Goal: Task Accomplishment & Management: Complete application form

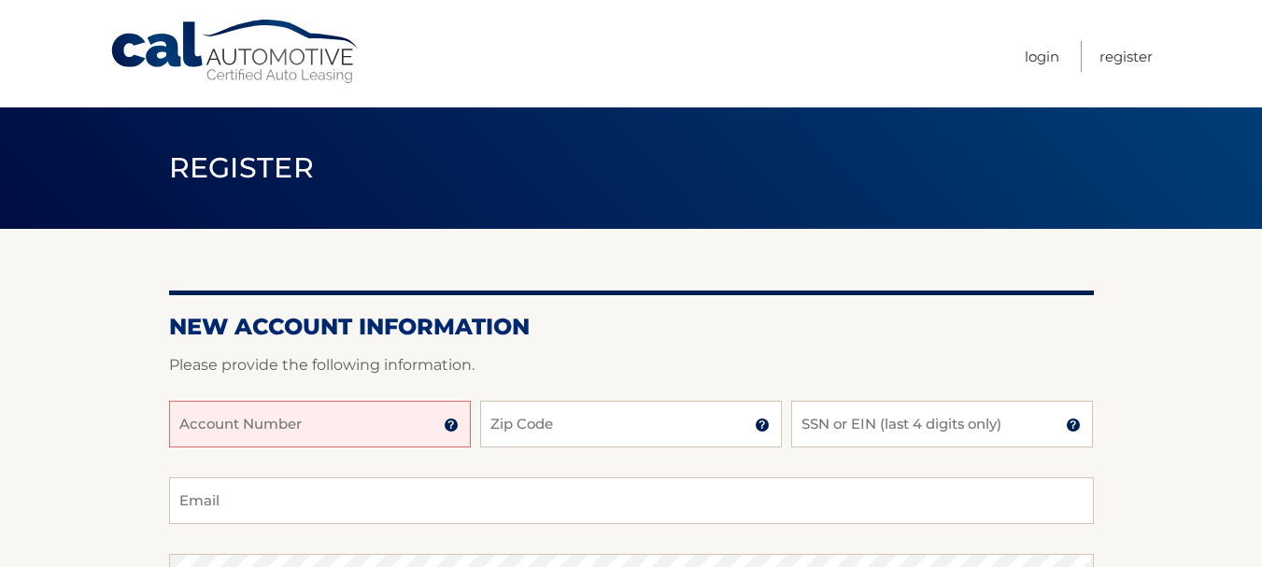
click at [332, 439] on input "Account Number" at bounding box center [320, 424] width 302 height 47
click at [342, 432] on input "Account Number" at bounding box center [320, 424] width 302 height 47
click at [333, 411] on input "Account Number" at bounding box center [320, 424] width 302 height 47
click at [329, 432] on input "Account Number" at bounding box center [320, 424] width 302 height 47
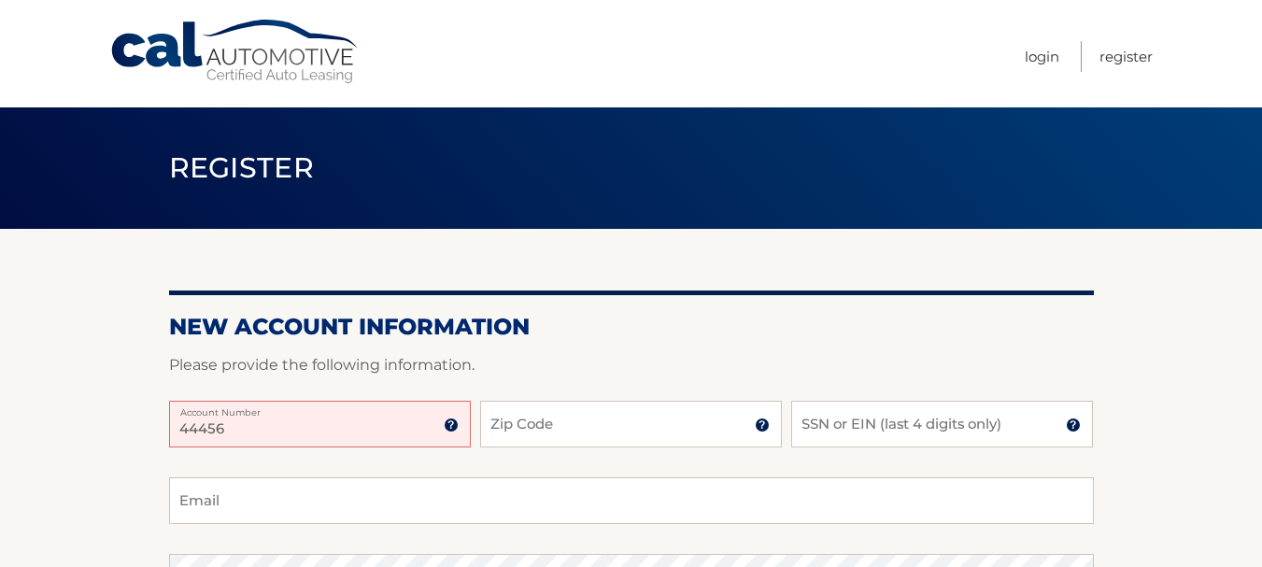
click at [304, 432] on input "44456" at bounding box center [320, 424] width 302 height 47
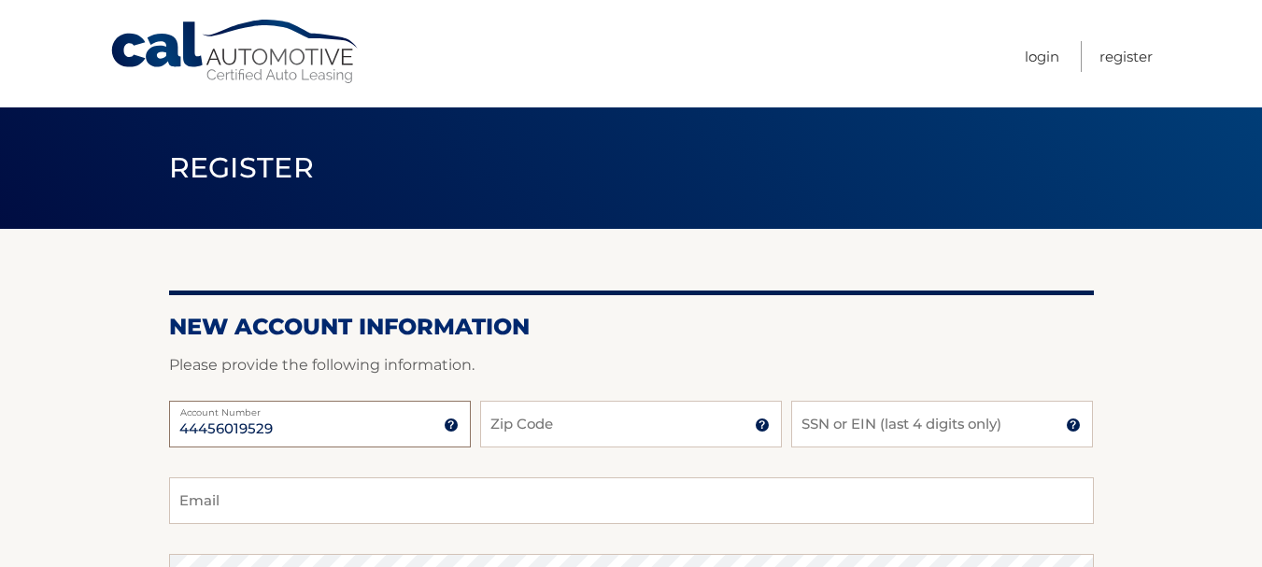
type input "44456019529"
click at [584, 449] on div "44456019529 Account Number 11 digit account number provided on your coupon book…" at bounding box center [631, 439] width 925 height 77
click at [584, 427] on input "Zip Code" at bounding box center [631, 424] width 302 height 47
type input "32127"
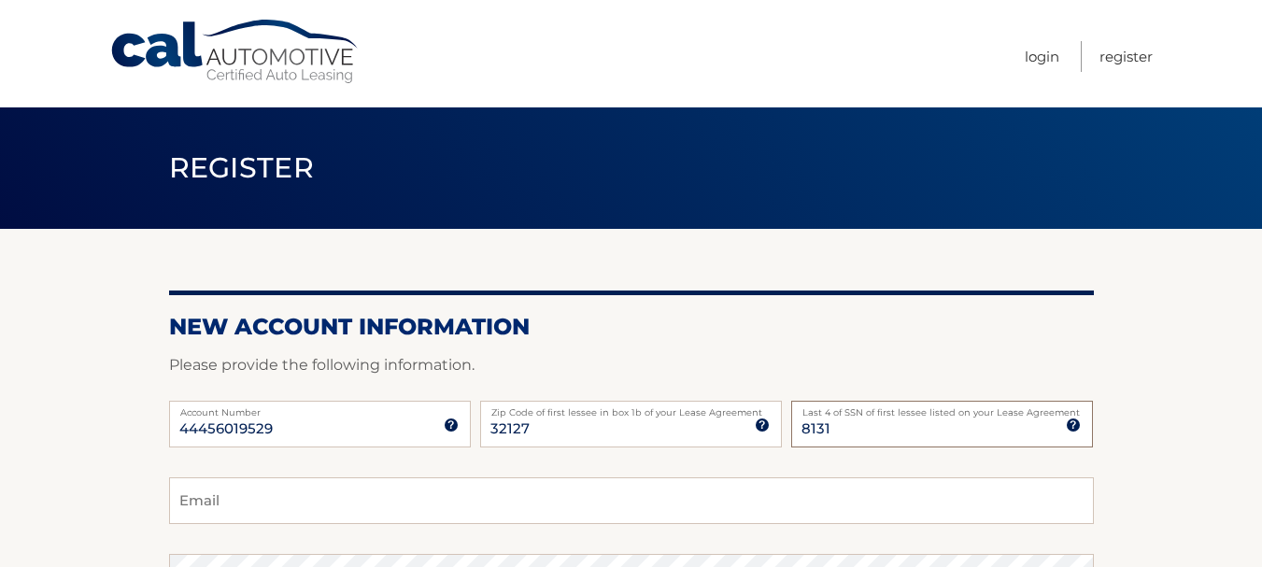
type input "8131"
type input "rjdaly25@gmail.com"
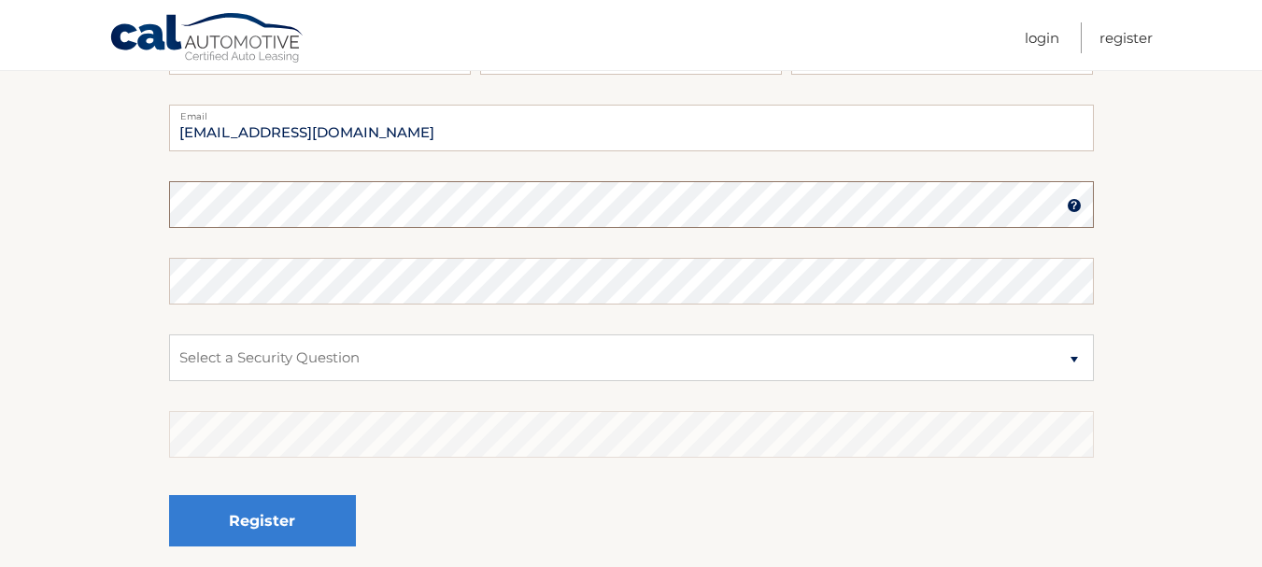
scroll to position [389, 0]
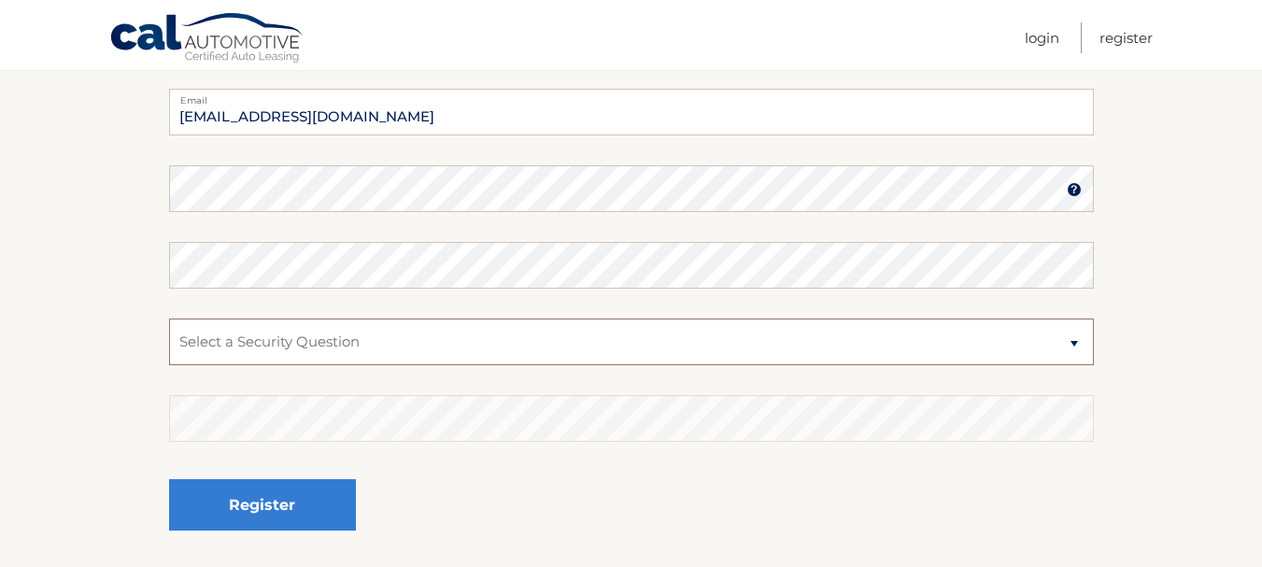
click at [720, 360] on select "Select a Security Question What was the name of your elementary school? What is…" at bounding box center [631, 342] width 925 height 47
select select "3"
click at [169, 319] on select "Select a Security Question What was the name of your elementary school? What is…" at bounding box center [631, 342] width 925 height 47
click at [519, 338] on select "Select a Security Question What was the name of your elementary school? What is…" at bounding box center [631, 342] width 925 height 47
click at [70, 347] on section "New Account Information Please provide the following information. 44456019529 A…" at bounding box center [631, 205] width 1262 height 730
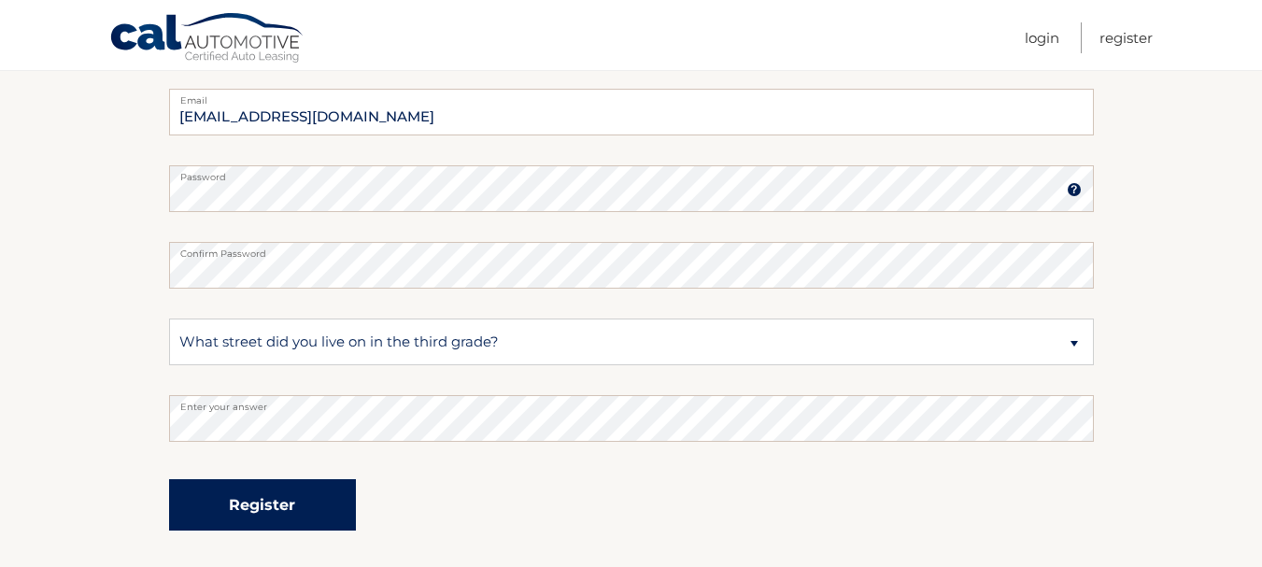
click at [316, 507] on button "Register" at bounding box center [262, 504] width 187 height 51
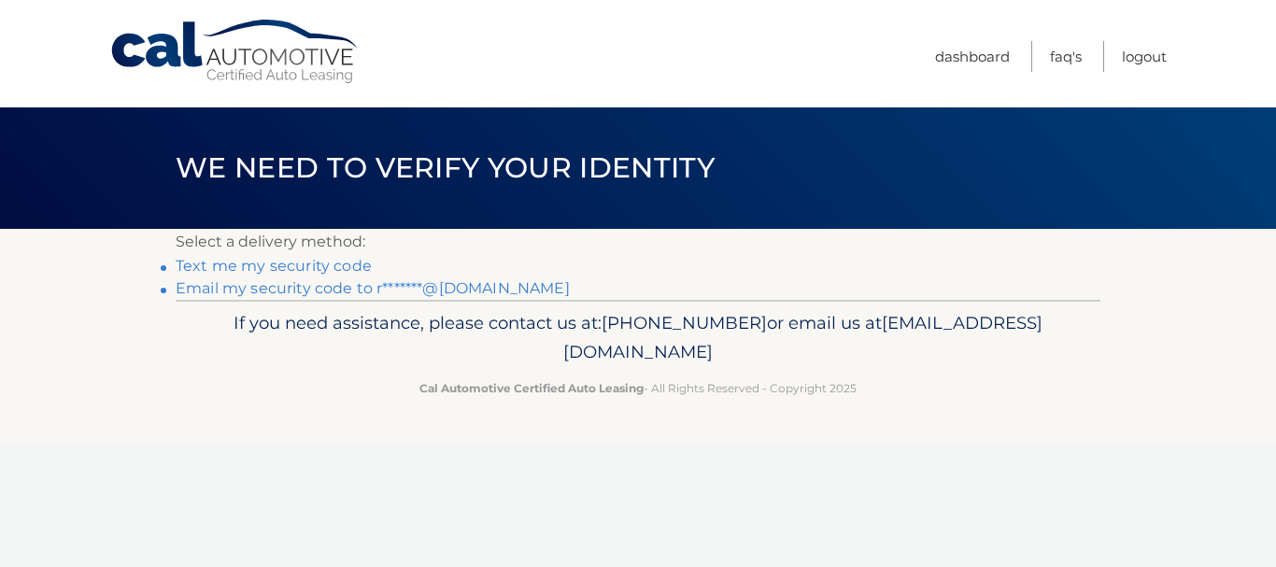
click at [277, 269] on link "Text me my security code" at bounding box center [274, 266] width 196 height 18
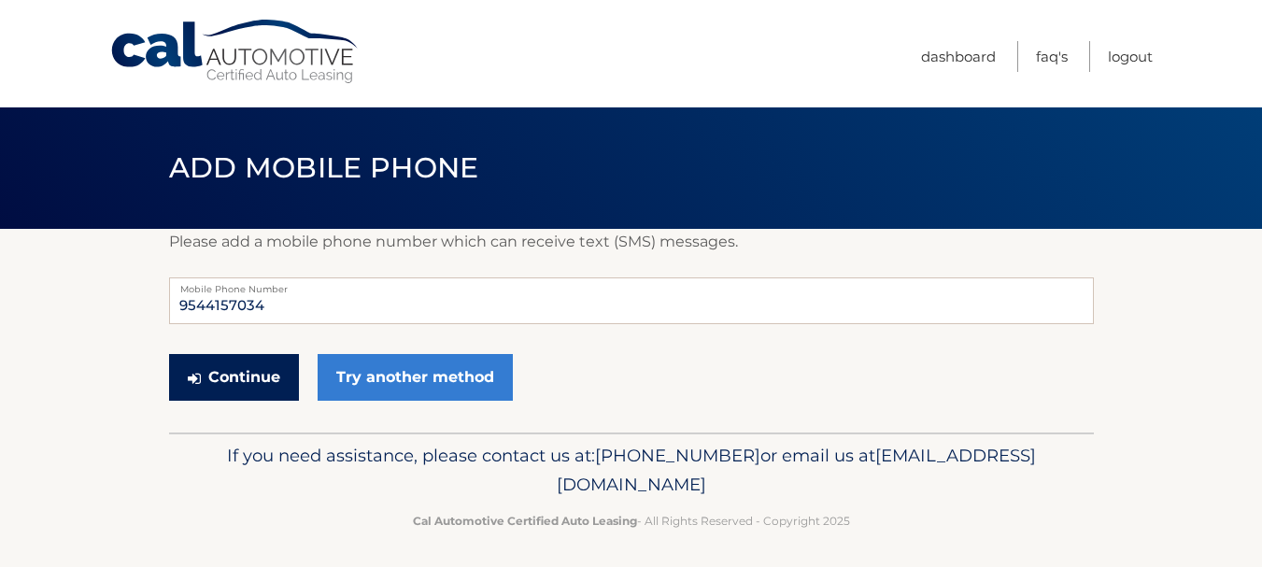
click at [245, 375] on button "Continue" at bounding box center [234, 377] width 130 height 47
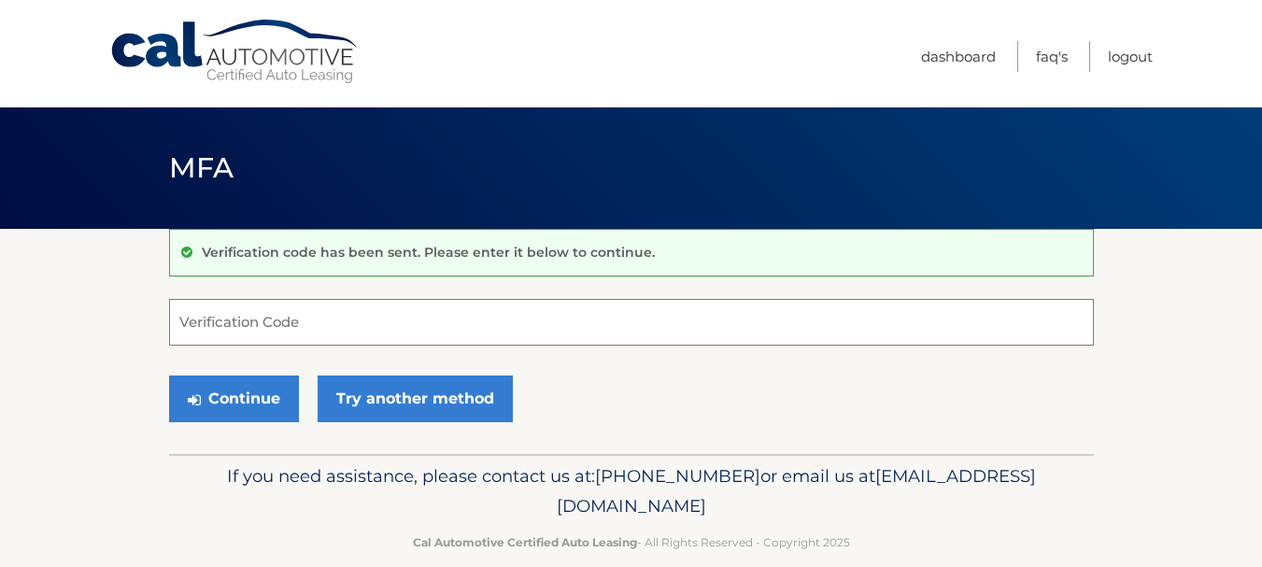
click at [345, 318] on input "Verification Code" at bounding box center [631, 322] width 925 height 47
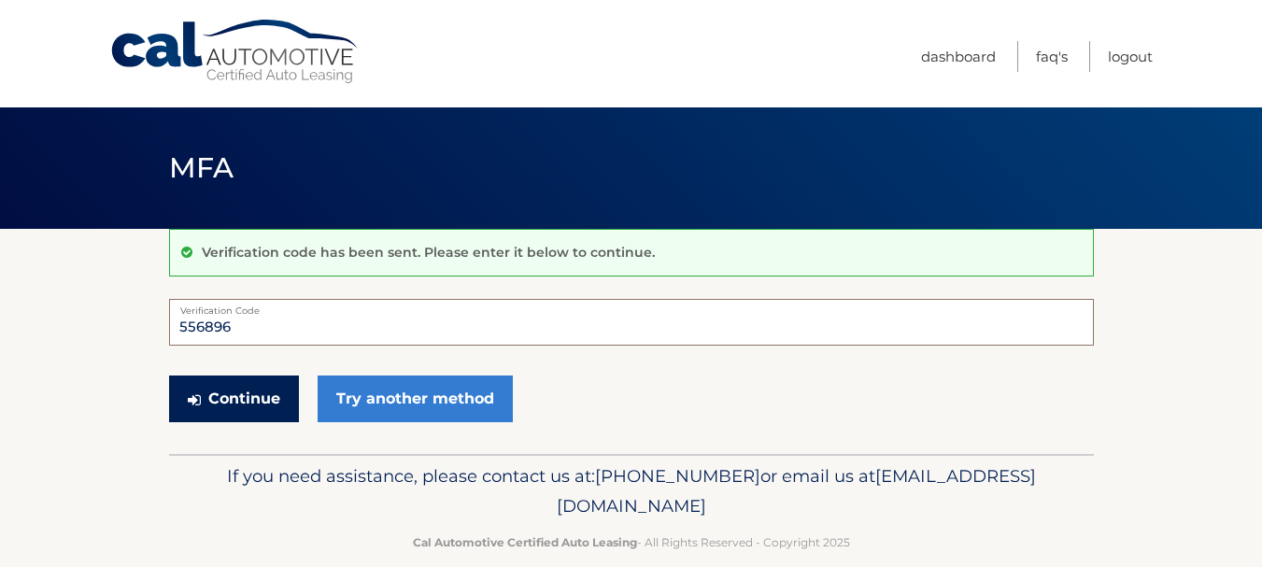
type input "556896"
click at [253, 414] on button "Continue" at bounding box center [234, 399] width 130 height 47
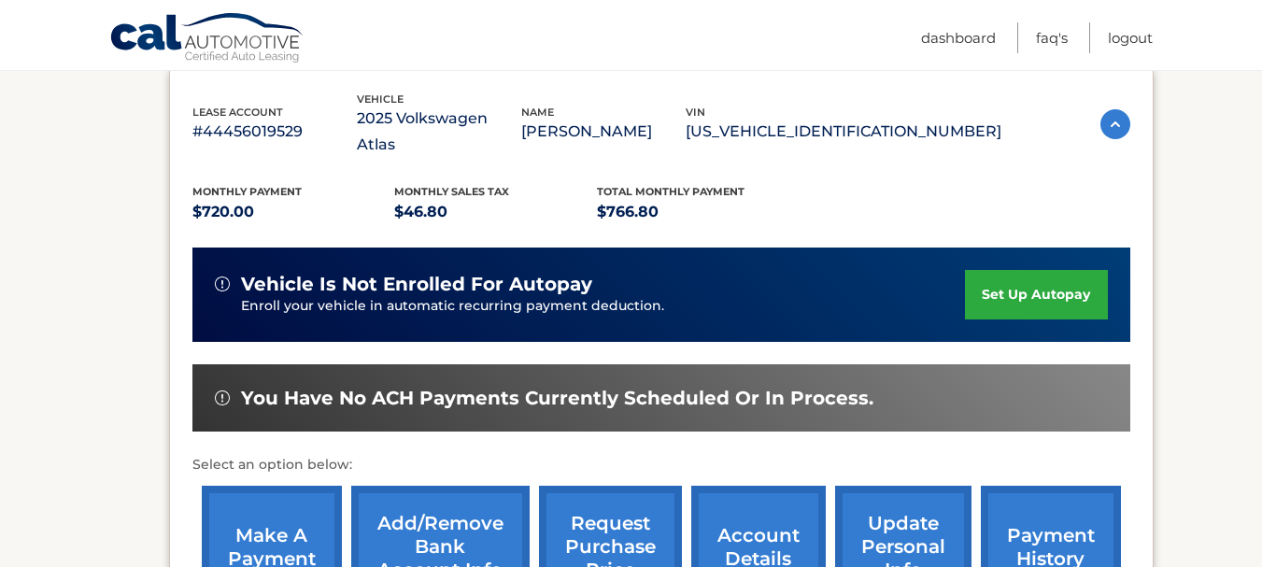
scroll to position [324, 0]
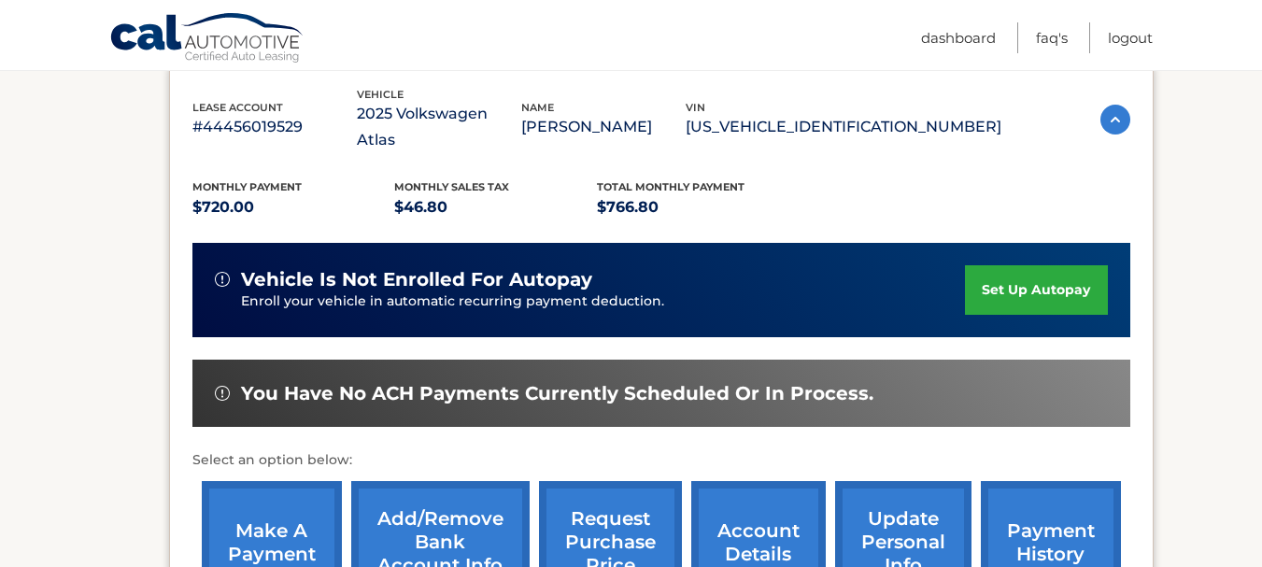
click at [1043, 265] on link "set up autopay" at bounding box center [1036, 290] width 142 height 50
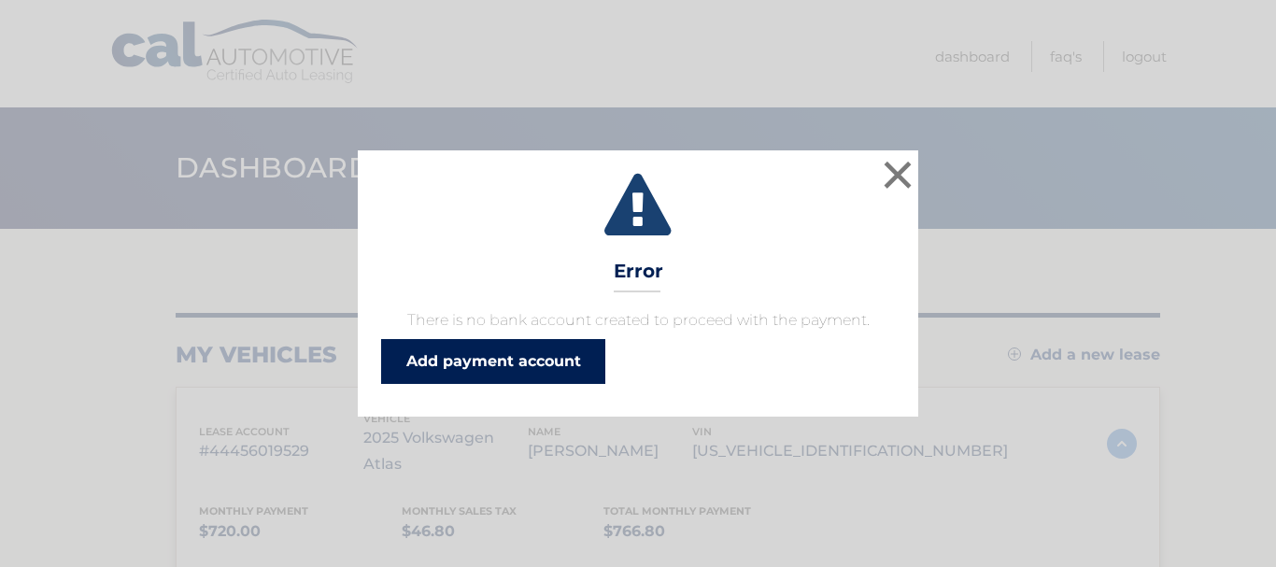
click at [508, 359] on link "Add payment account" at bounding box center [493, 361] width 224 height 45
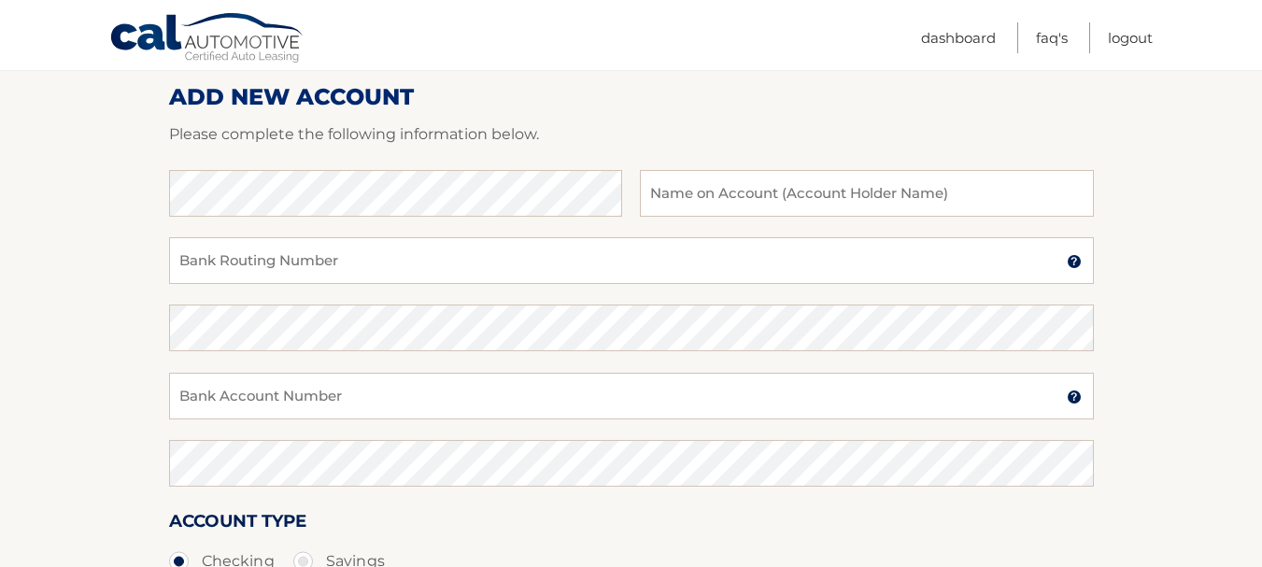
scroll to position [249, 0]
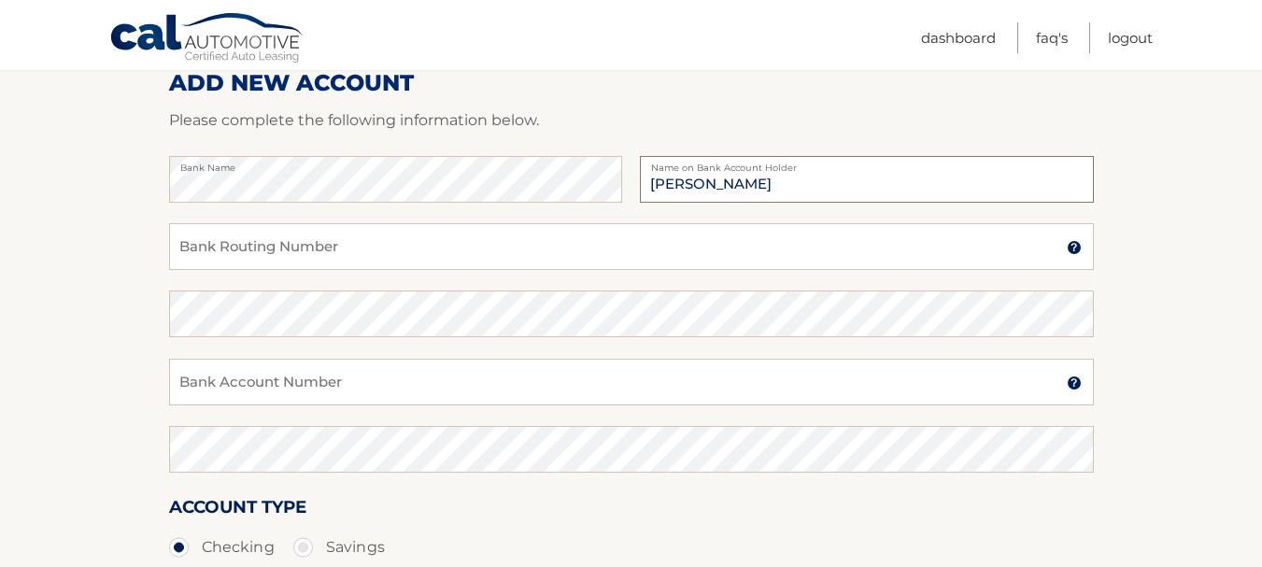
type input "[PERSON_NAME]"
click at [421, 276] on div "Bank Routing Number A 9-digit number at the lower left corner of a check. Conta…" at bounding box center [631, 256] width 925 height 67
click at [424, 254] on input "Bank Routing Number" at bounding box center [631, 246] width 925 height 47
click at [378, 382] on input "Bank Account Number" at bounding box center [631, 382] width 925 height 47
paste input "898093944013"
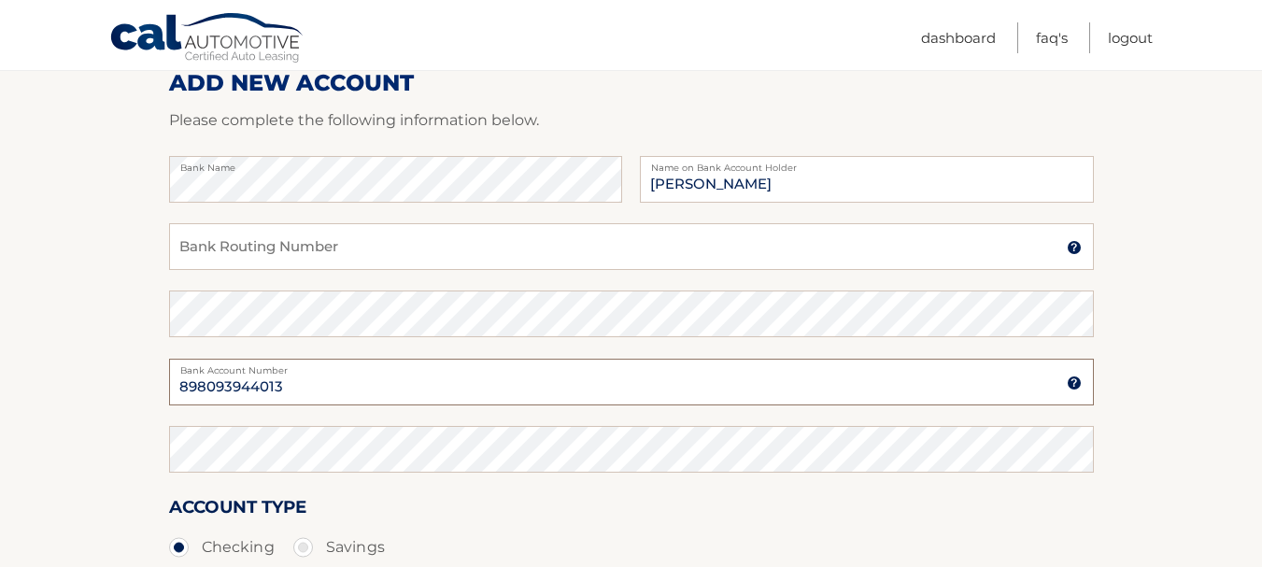
type input "898093944013"
click at [418, 248] on input "Bank Routing Number" at bounding box center [631, 246] width 925 height 47
click at [418, 245] on input "Bank Routing Number" at bounding box center [631, 246] width 925 height 47
paste input "063100277"
type input "063100277"
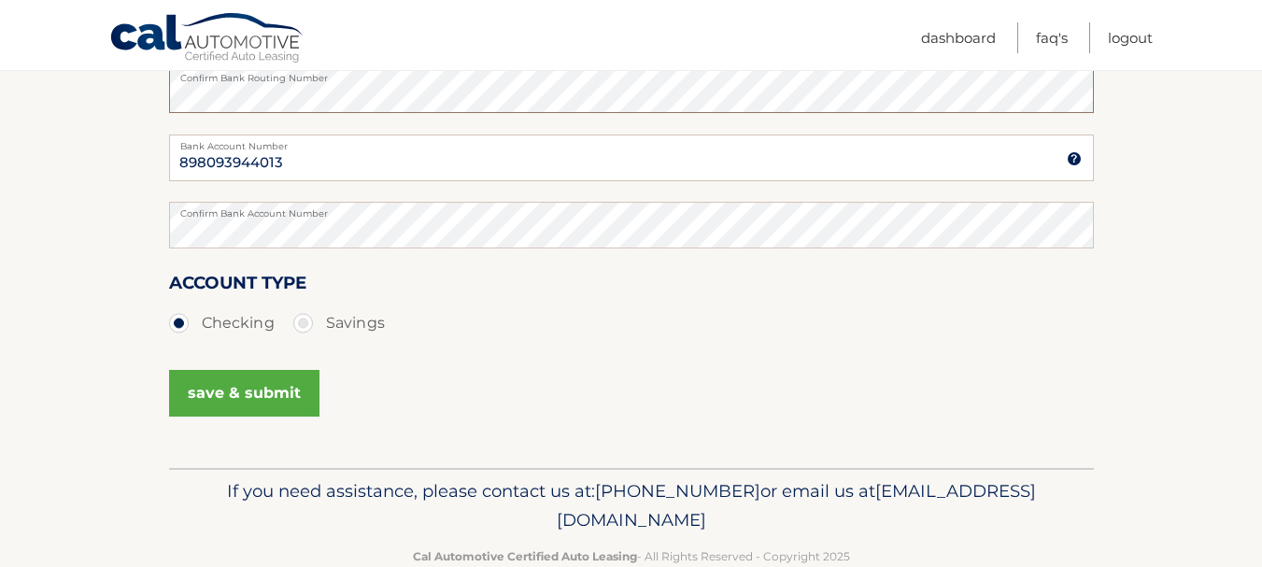
scroll to position [517, 0]
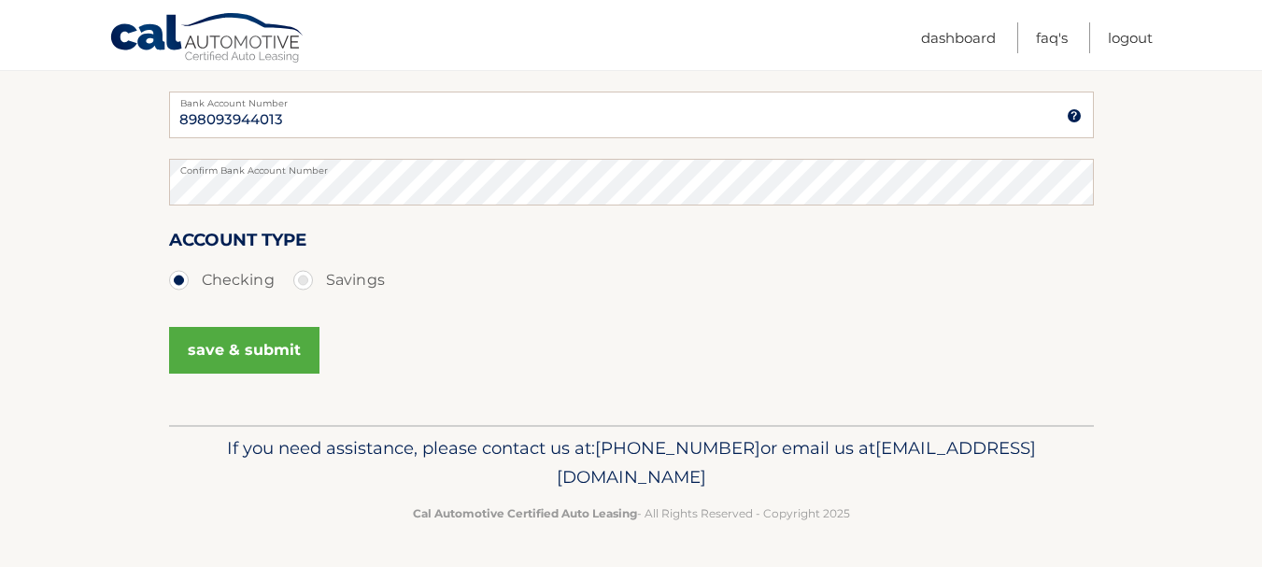
click at [272, 354] on button "save & submit" at bounding box center [244, 350] width 150 height 47
click at [250, 360] on button "save & submit" at bounding box center [244, 350] width 150 height 47
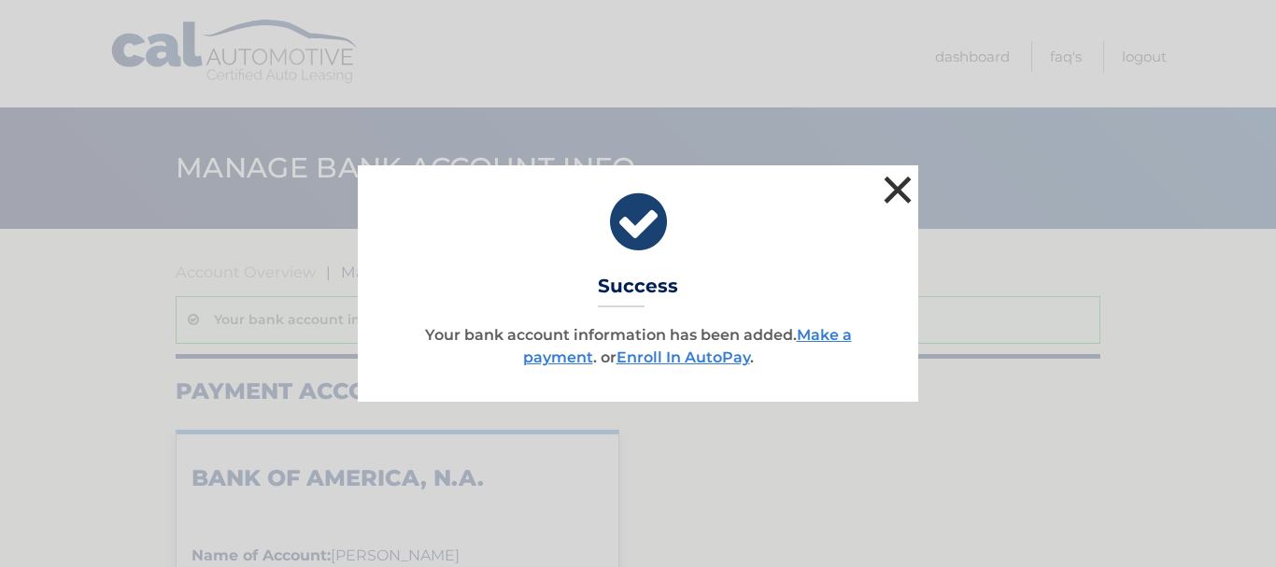
click at [899, 186] on button "×" at bounding box center [897, 189] width 37 height 37
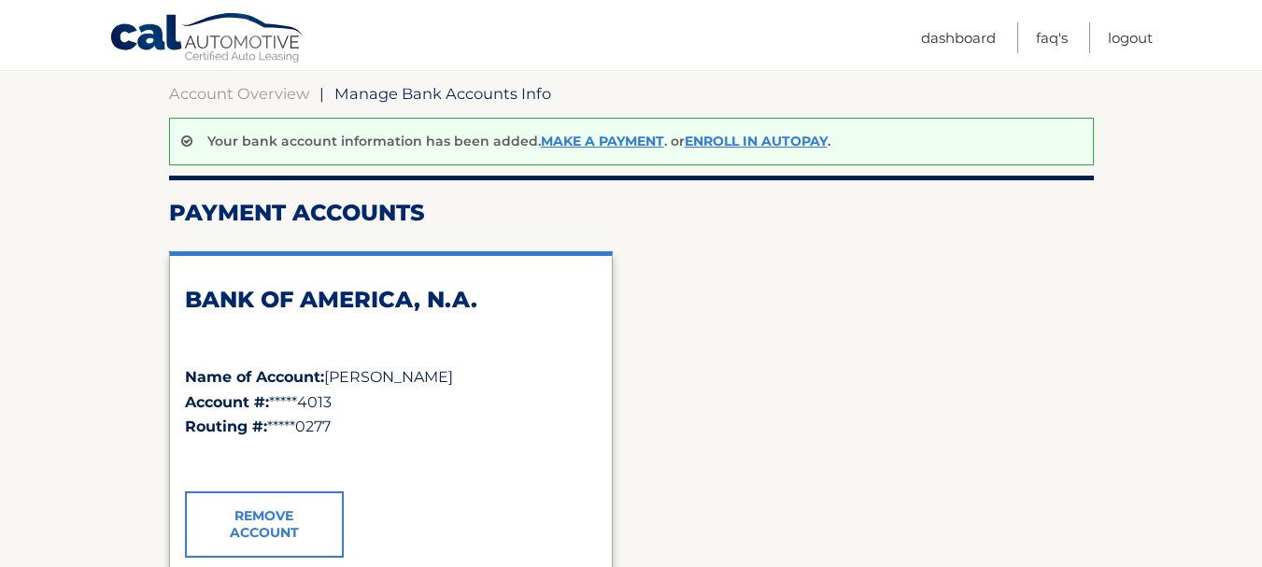
scroll to position [175, 0]
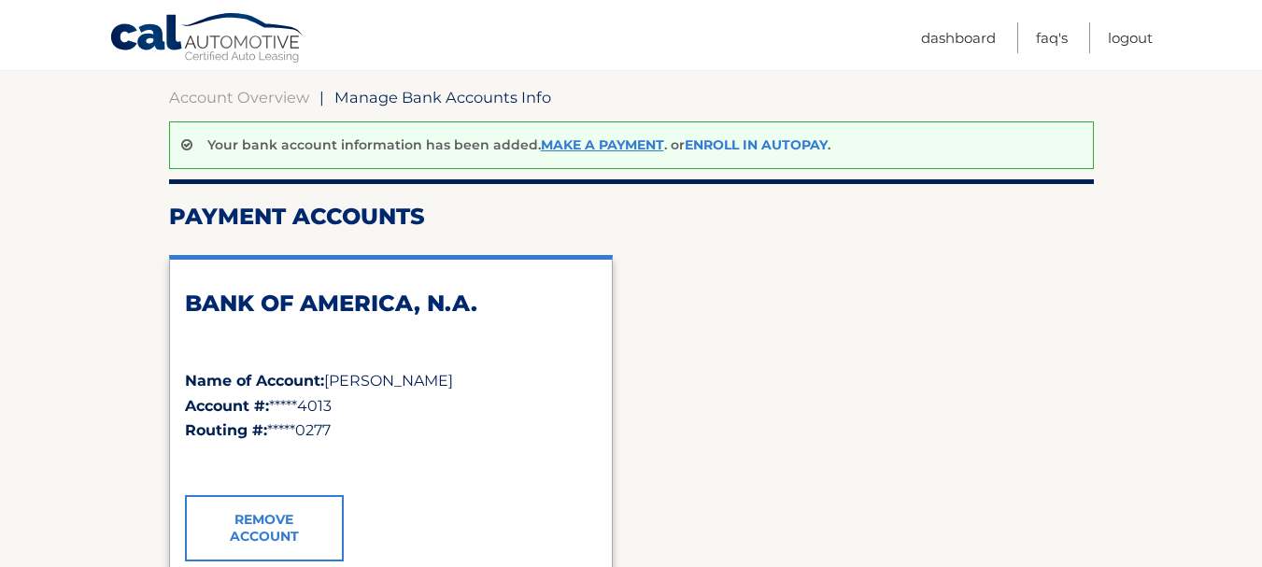
click at [779, 148] on link "Enroll In AutoPay" at bounding box center [756, 144] width 143 height 17
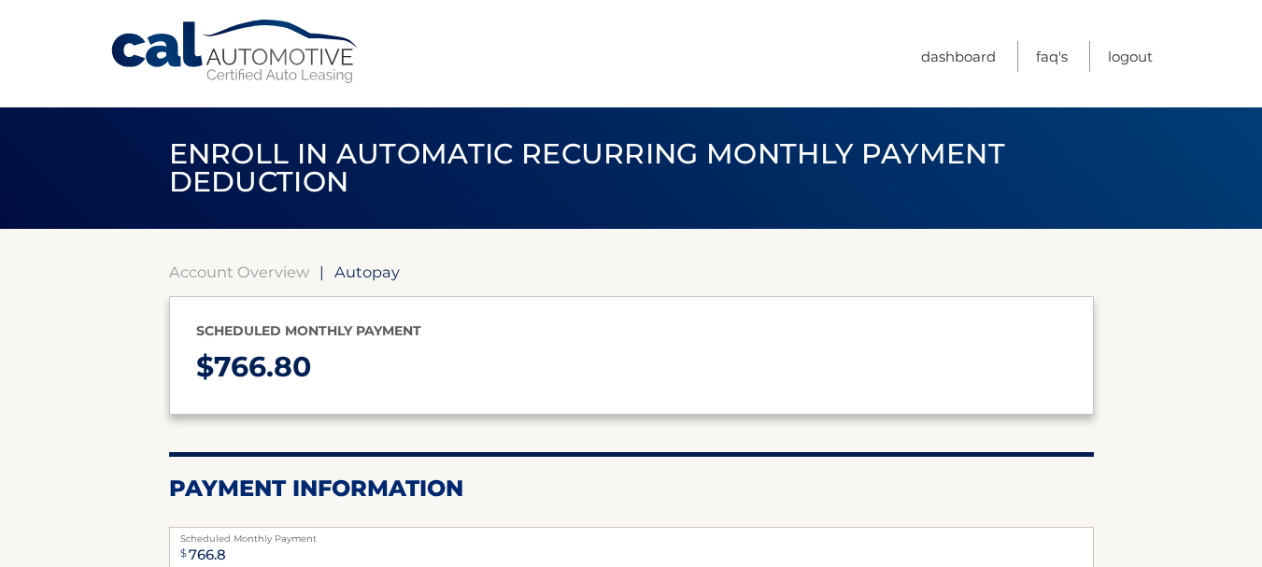
select select "ZDBlYmIyZTItM2ZmYS00Y2I2LTgxNzUtNzE4NjU5MjY4YTc3"
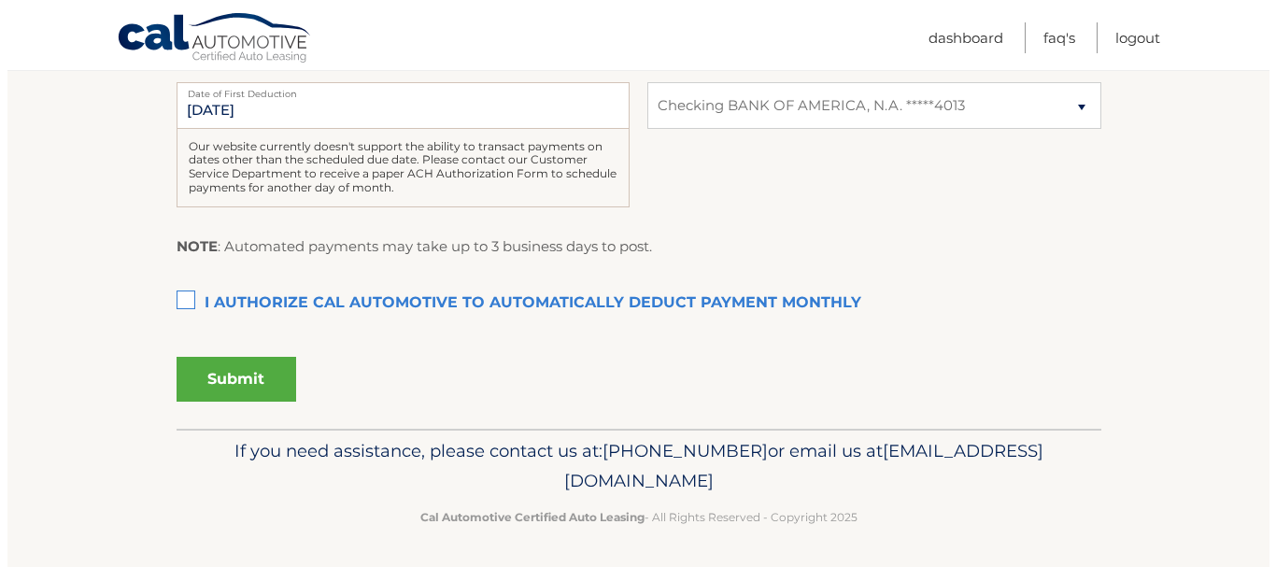
scroll to position [506, 0]
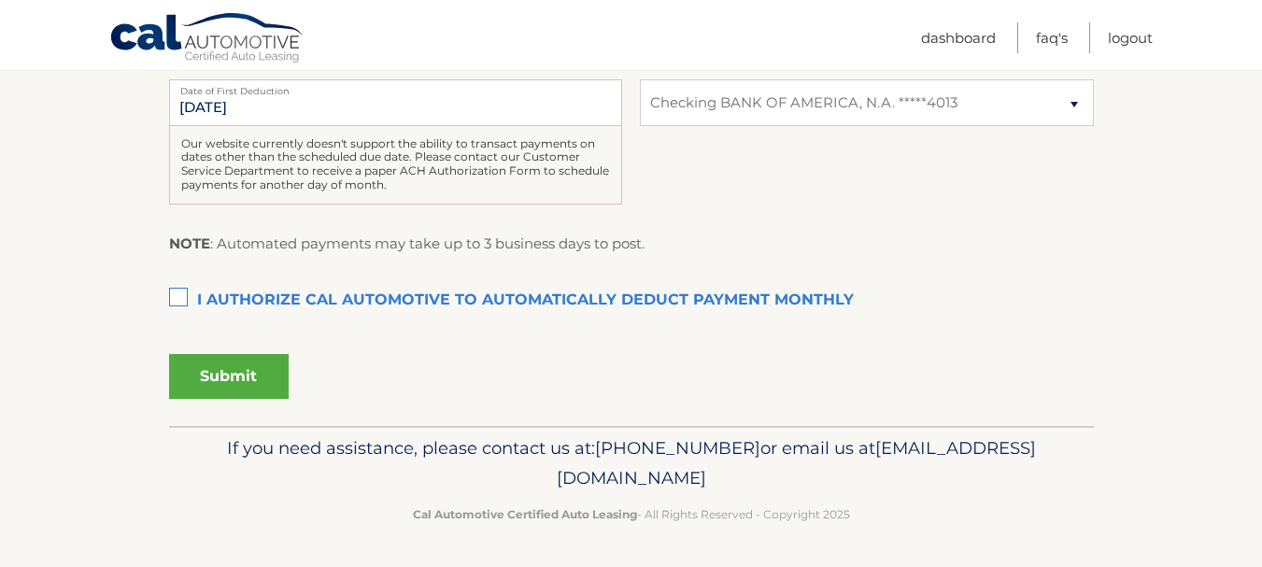
click at [175, 295] on label "I authorize cal automotive to automatically deduct payment monthly This checkbo…" at bounding box center [631, 300] width 925 height 37
click at [0, 0] on input "I authorize cal automotive to automatically deduct payment monthly This checkbo…" at bounding box center [0, 0] width 0 height 0
click at [263, 376] on button "Submit" at bounding box center [229, 376] width 120 height 45
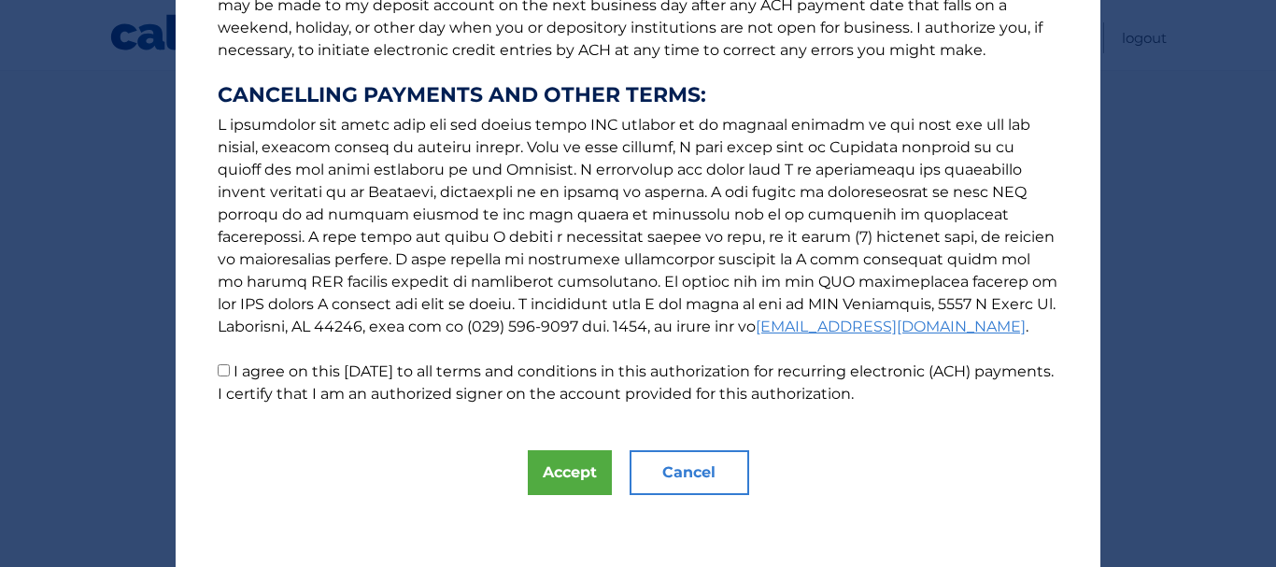
scroll to position [316, 0]
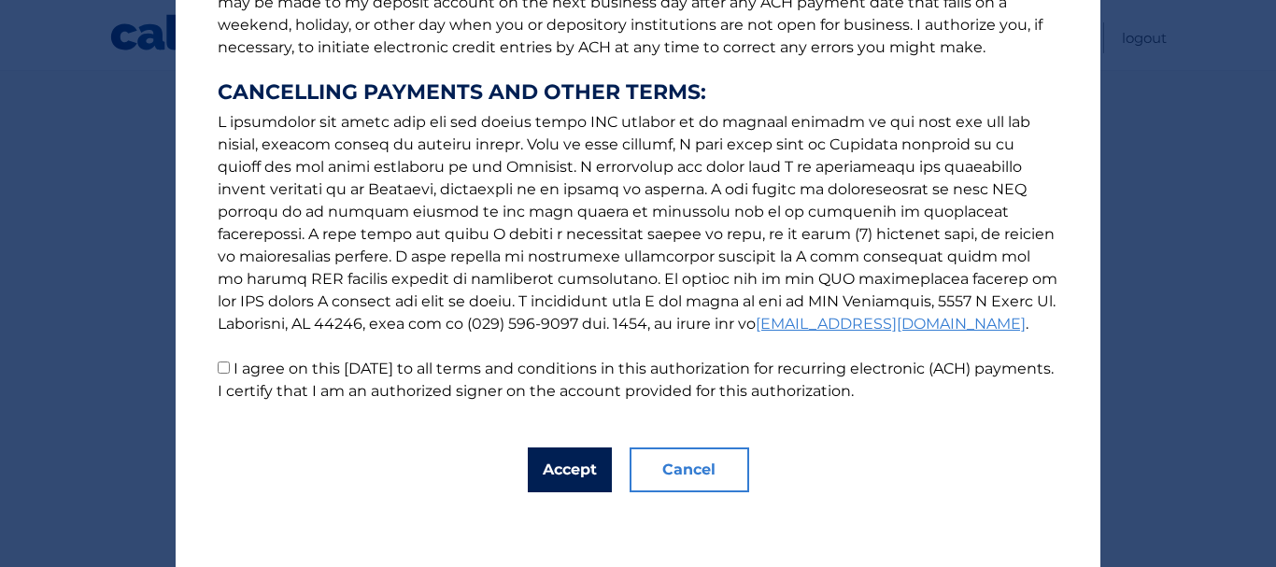
click at [551, 459] on button "Accept" at bounding box center [570, 469] width 84 height 45
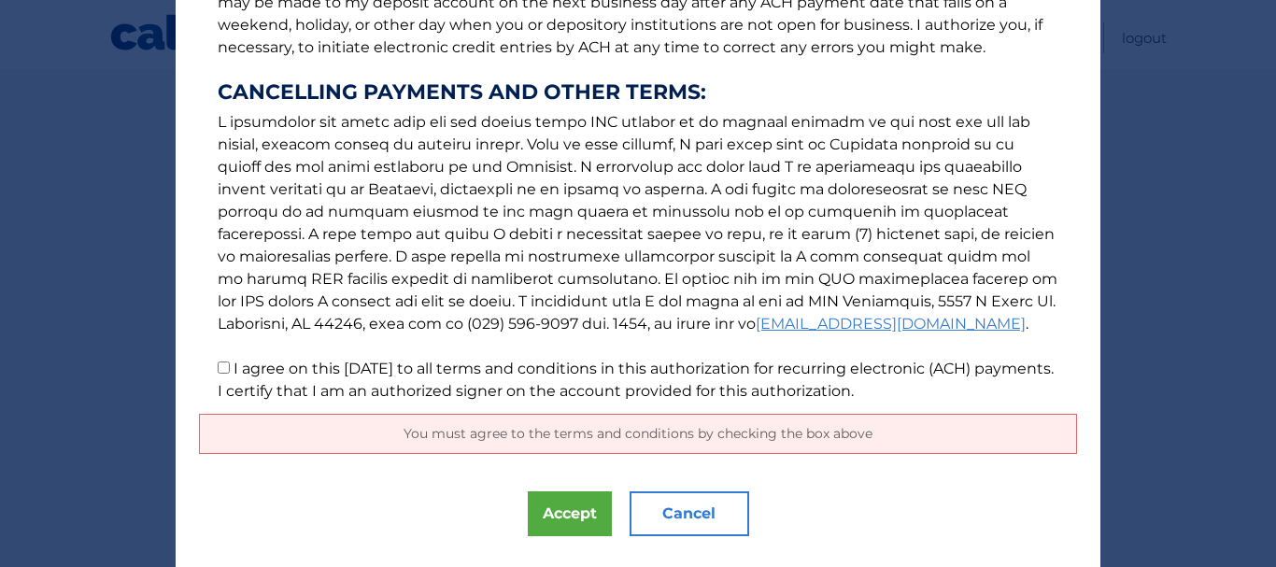
click at [218, 366] on input "I agree on this 10/09/2025 to all terms and conditions in this authorization fo…" at bounding box center [224, 367] width 12 height 12
checkbox input "true"
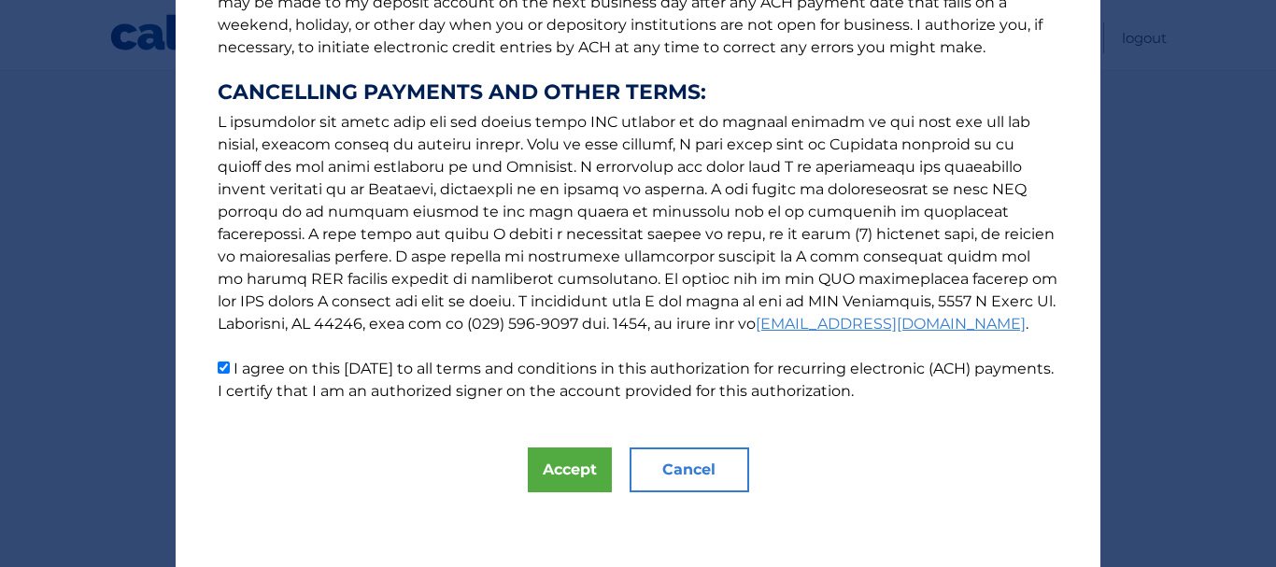
click at [585, 493] on div "The words "I" "me" and "my" mean any identified Customer who signs this Authori…" at bounding box center [638, 125] width 925 height 883
click at [581, 479] on button "Accept" at bounding box center [570, 469] width 84 height 45
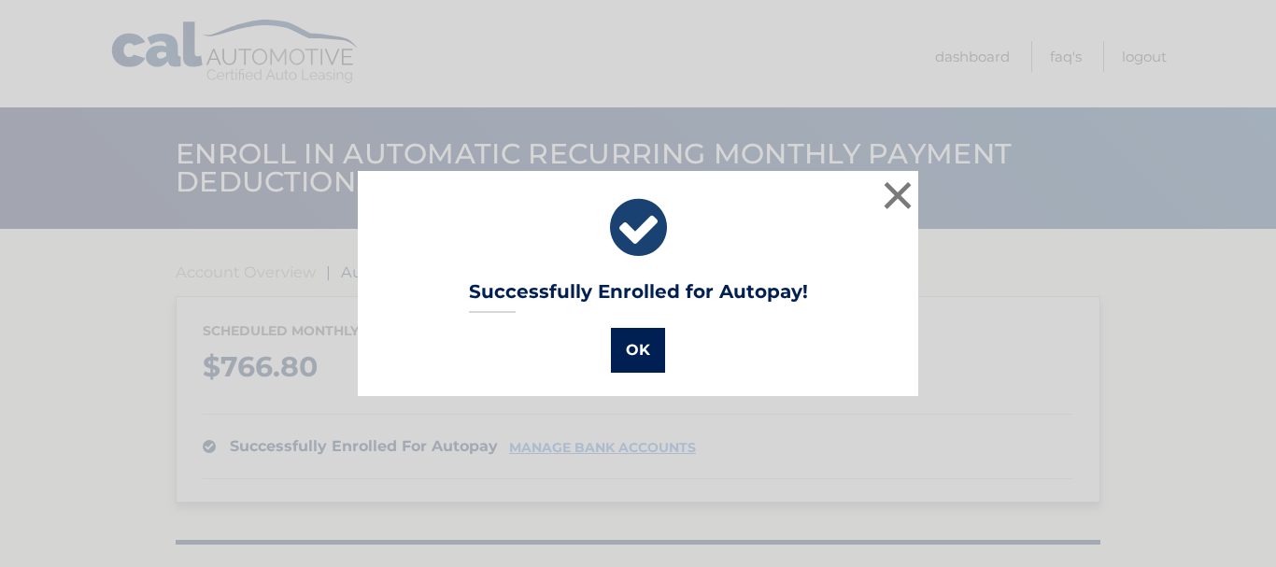
click at [643, 361] on button "OK" at bounding box center [638, 350] width 54 height 45
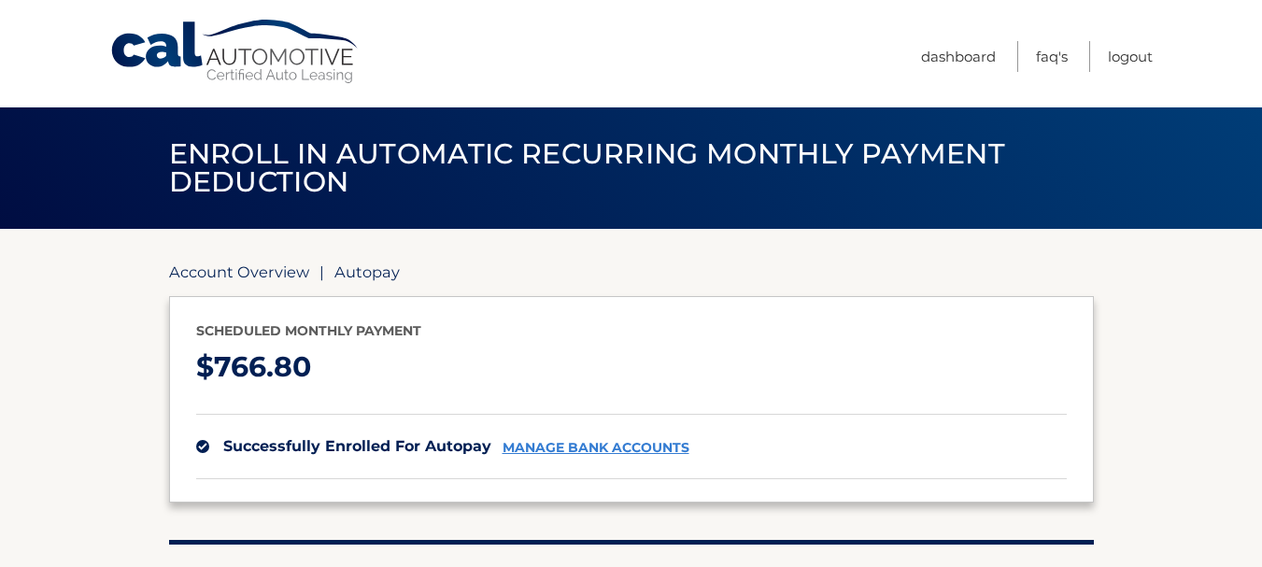
click at [238, 261] on div "Account Overview | Autopay Scheduled monthly payment $ 766.80 successfully enro…" at bounding box center [631, 460] width 925 height 463
click at [238, 264] on link "Account Overview" at bounding box center [239, 271] width 140 height 19
click at [257, 271] on link "Account Overview" at bounding box center [239, 271] width 140 height 19
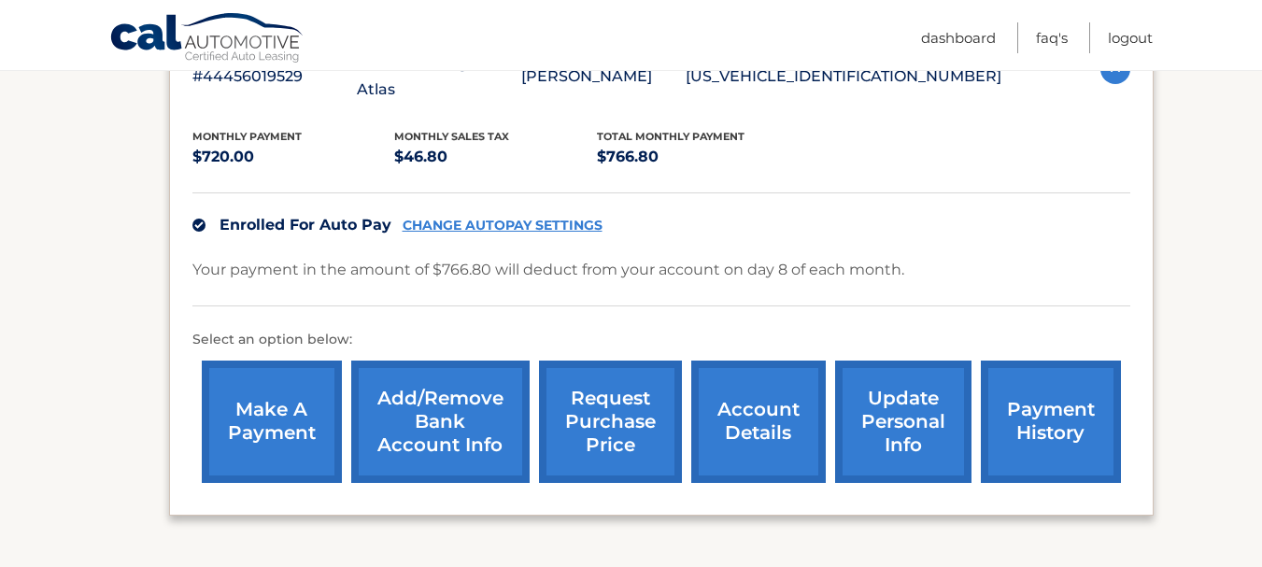
scroll to position [494, 0]
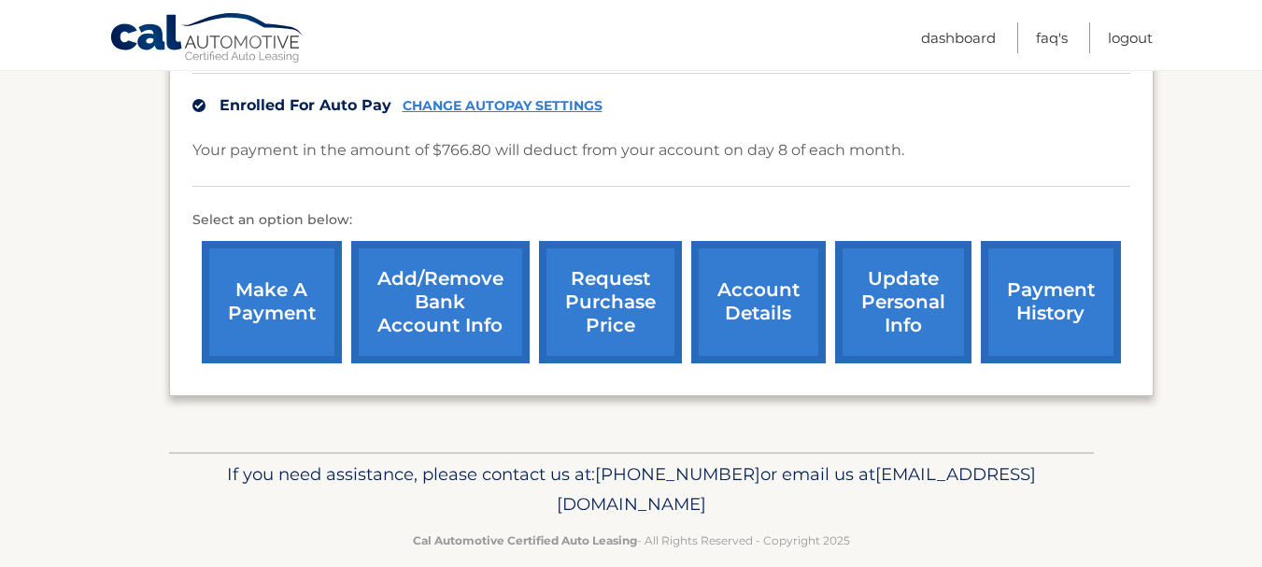
click at [738, 263] on link "account details" at bounding box center [758, 302] width 135 height 122
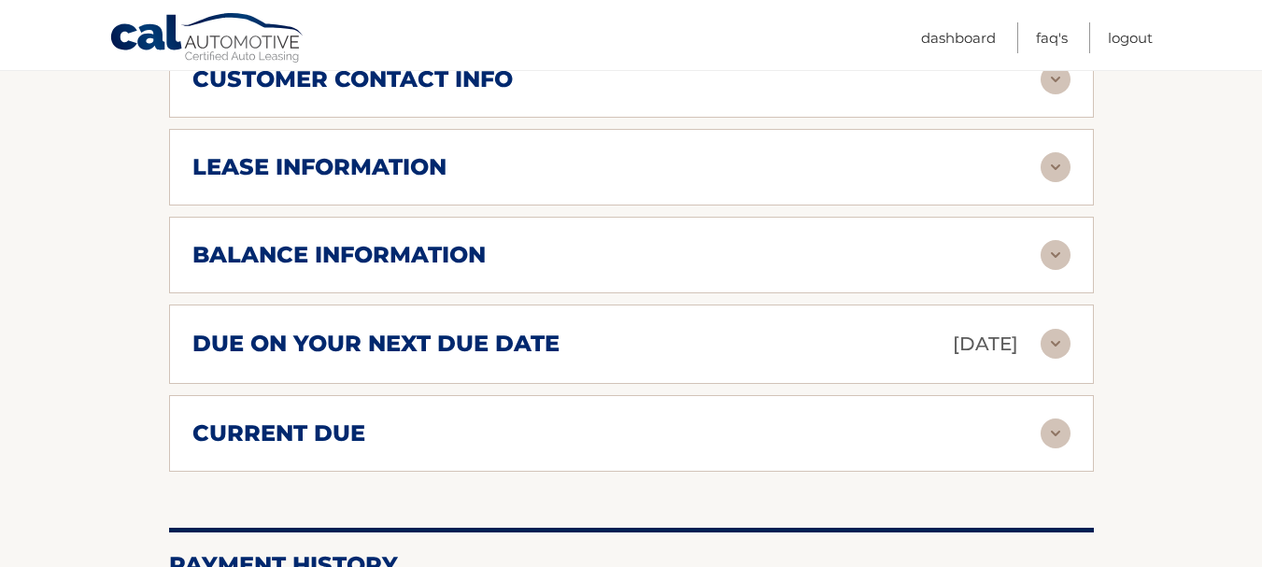
scroll to position [1002, 0]
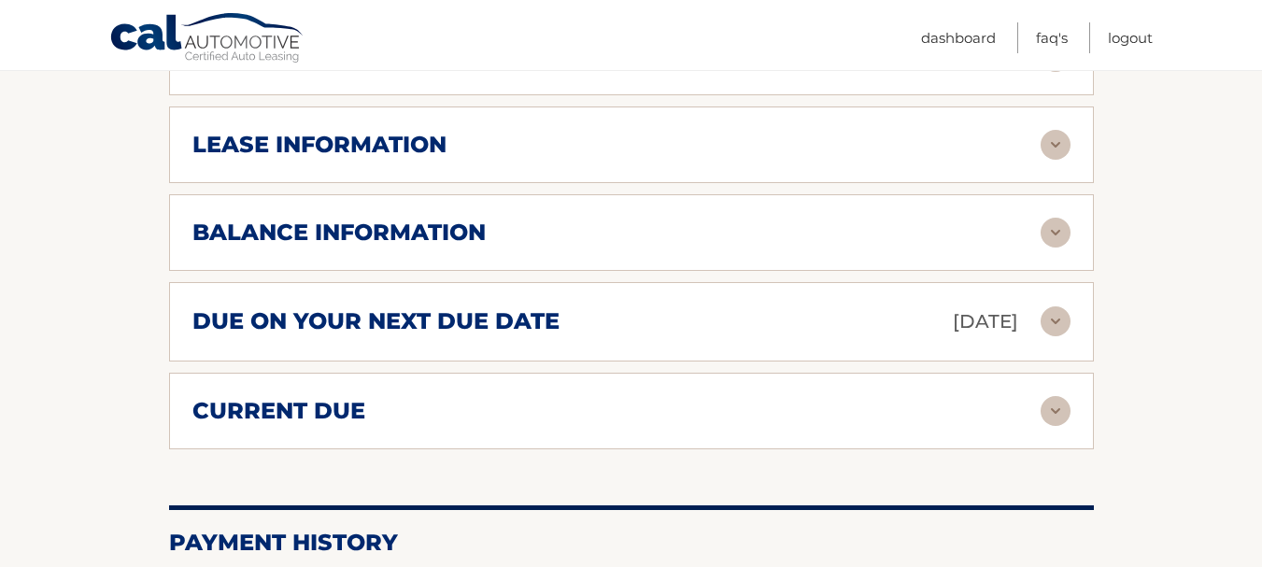
click at [953, 305] on p "[DATE]" at bounding box center [985, 321] width 65 height 33
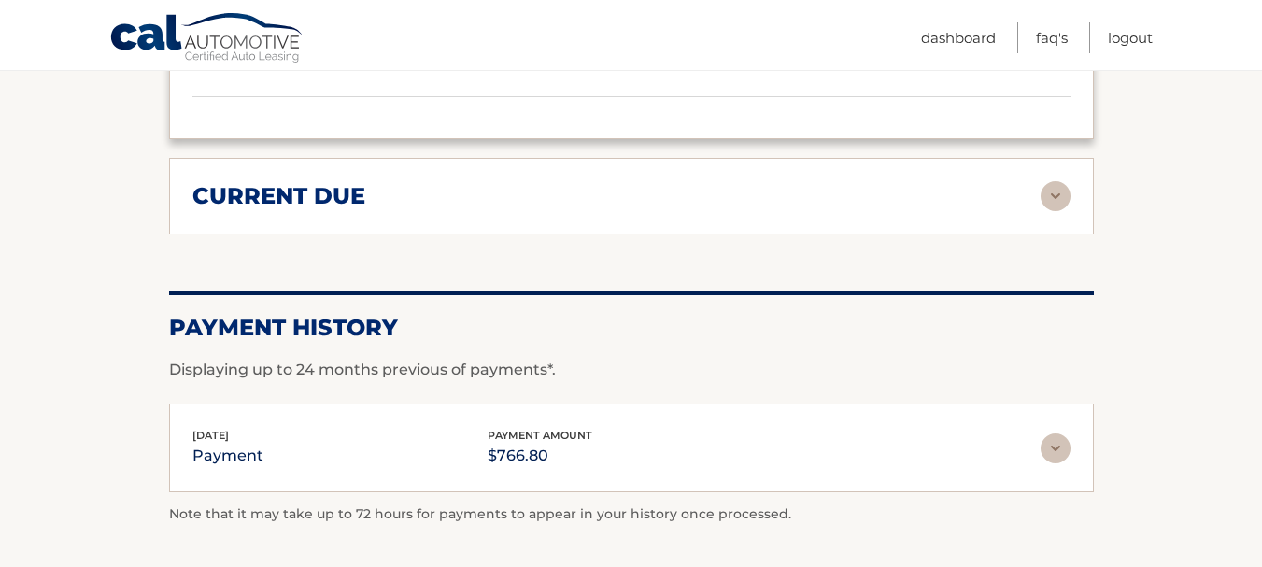
scroll to position [1401, 0]
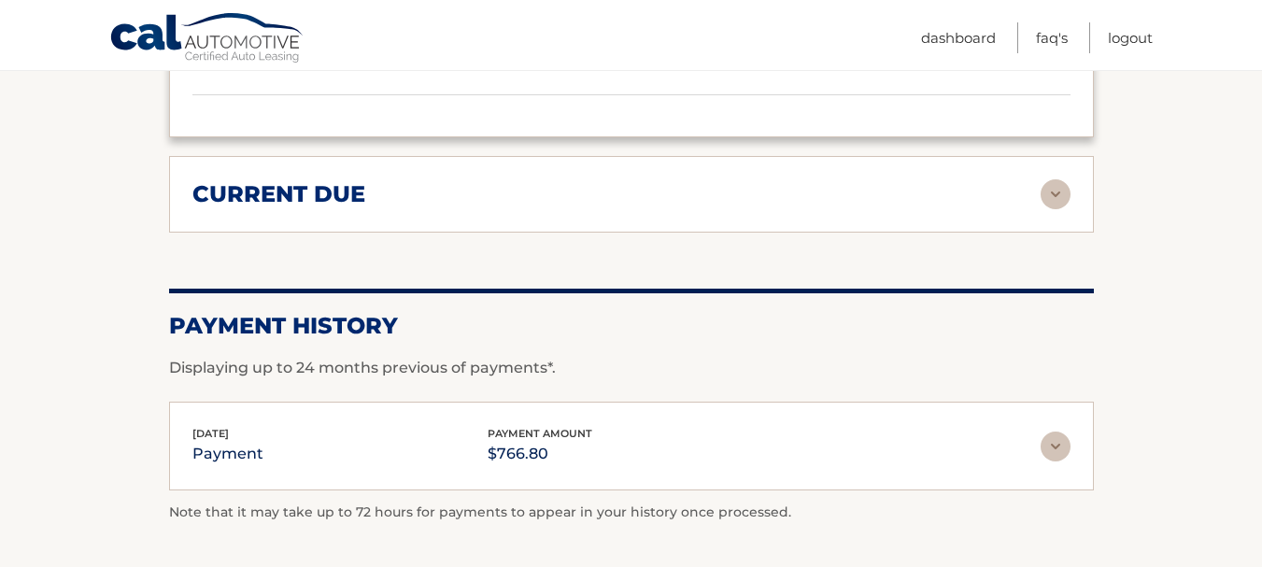
click at [850, 180] on div "current due" at bounding box center [616, 194] width 848 height 28
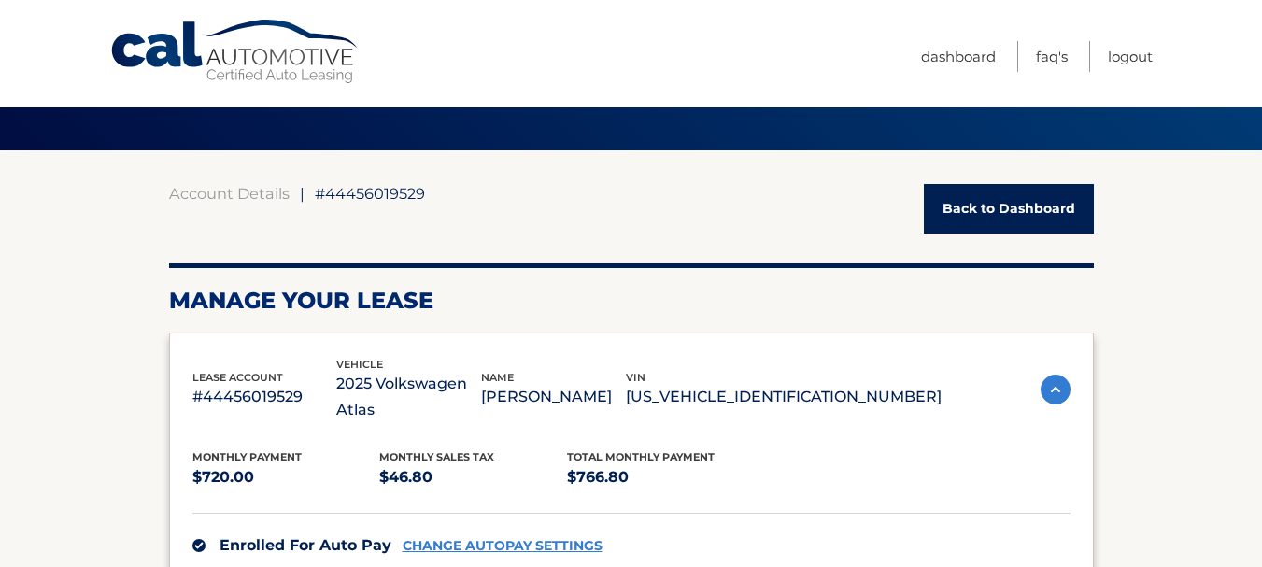
scroll to position [87, 0]
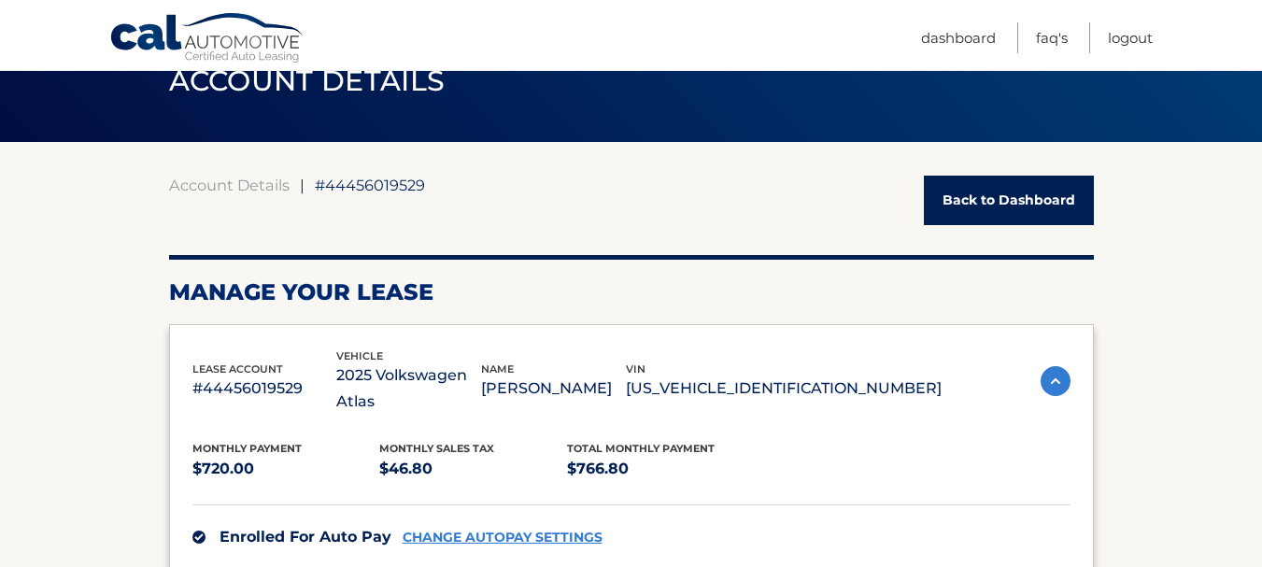
click at [1008, 214] on link "Back to Dashboard" at bounding box center [1009, 201] width 170 height 50
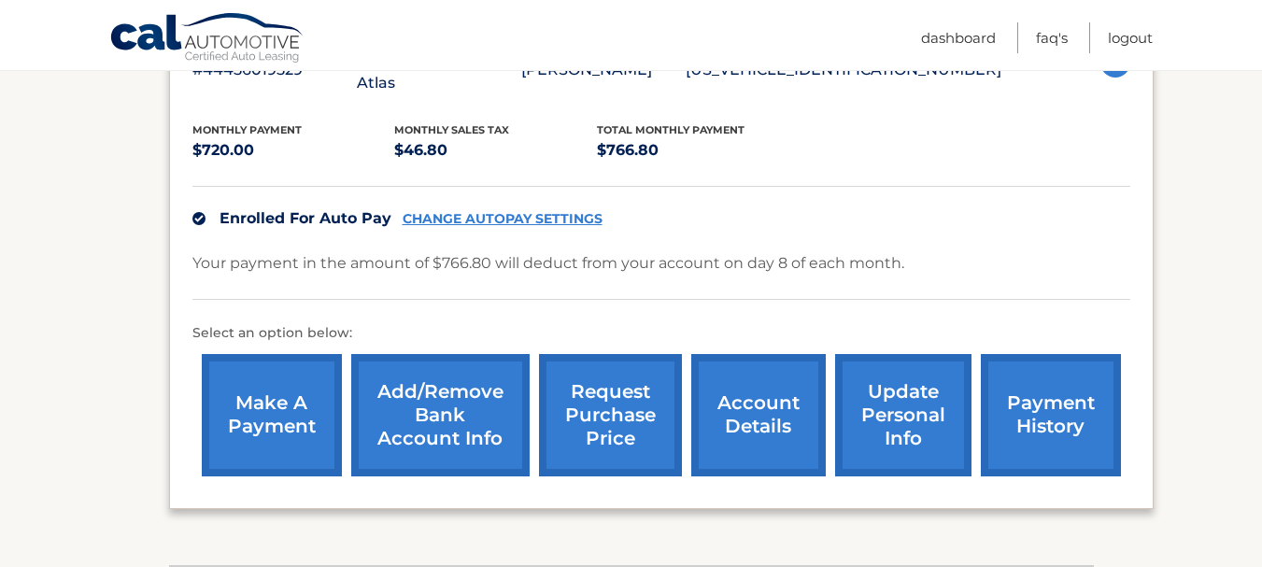
scroll to position [348, 0]
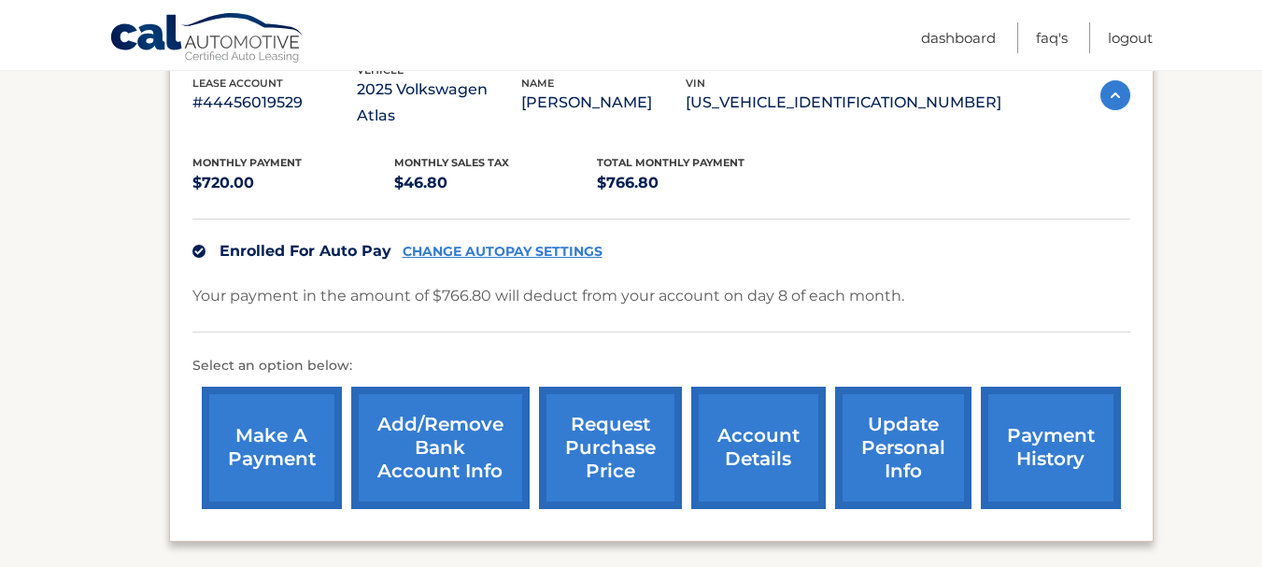
click at [244, 412] on link "make a payment" at bounding box center [272, 448] width 140 height 122
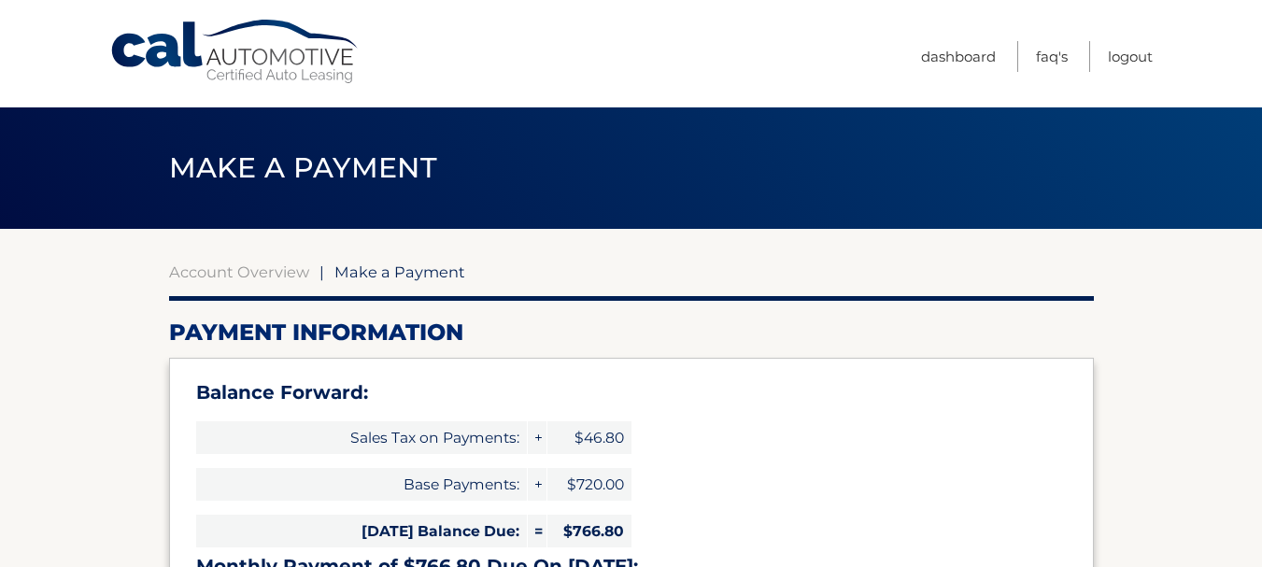
select select "ZDBlYmIyZTItM2ZmYS00Y2I2LTgxNzUtNzE4NjU5MjY4YTc3"
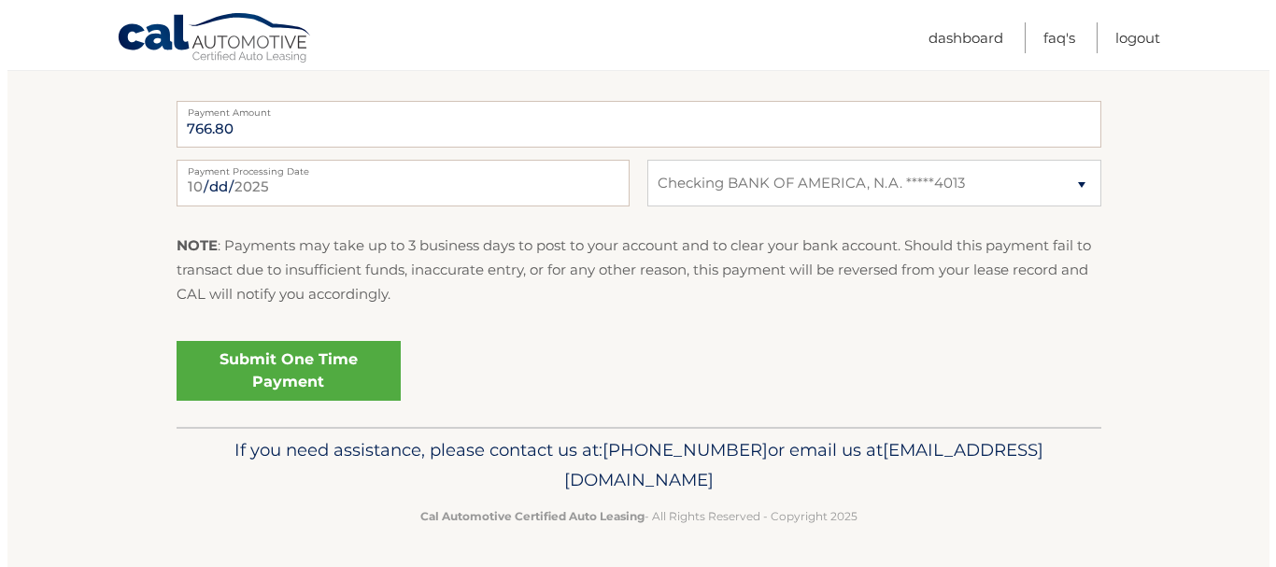
scroll to position [894, 0]
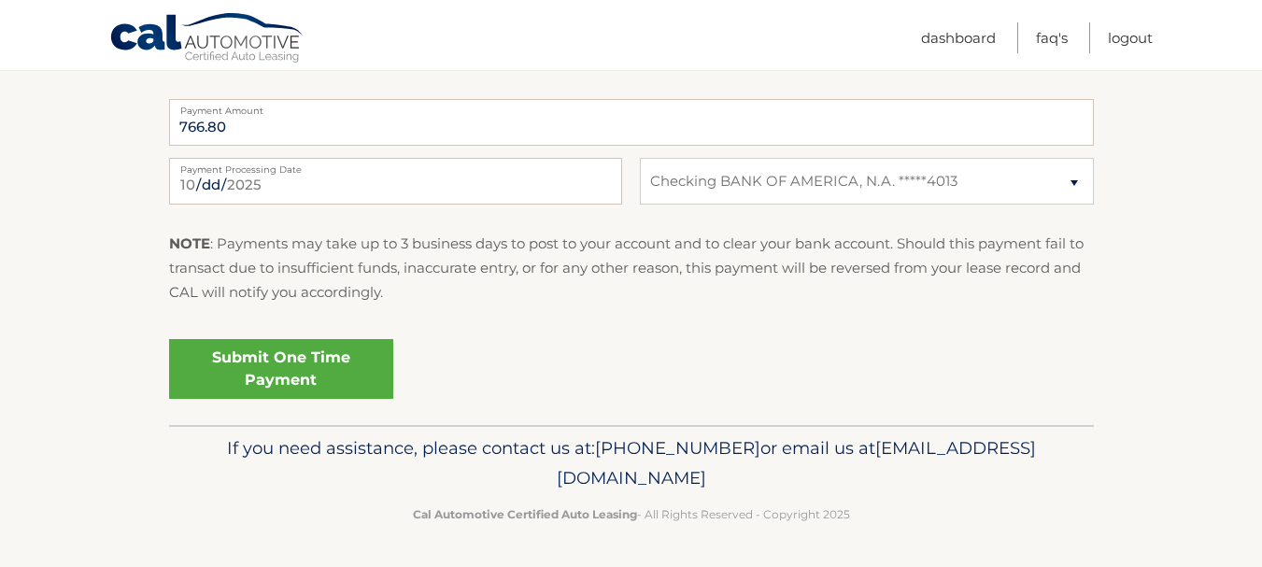
click at [251, 355] on link "Submit One Time Payment" at bounding box center [281, 369] width 224 height 60
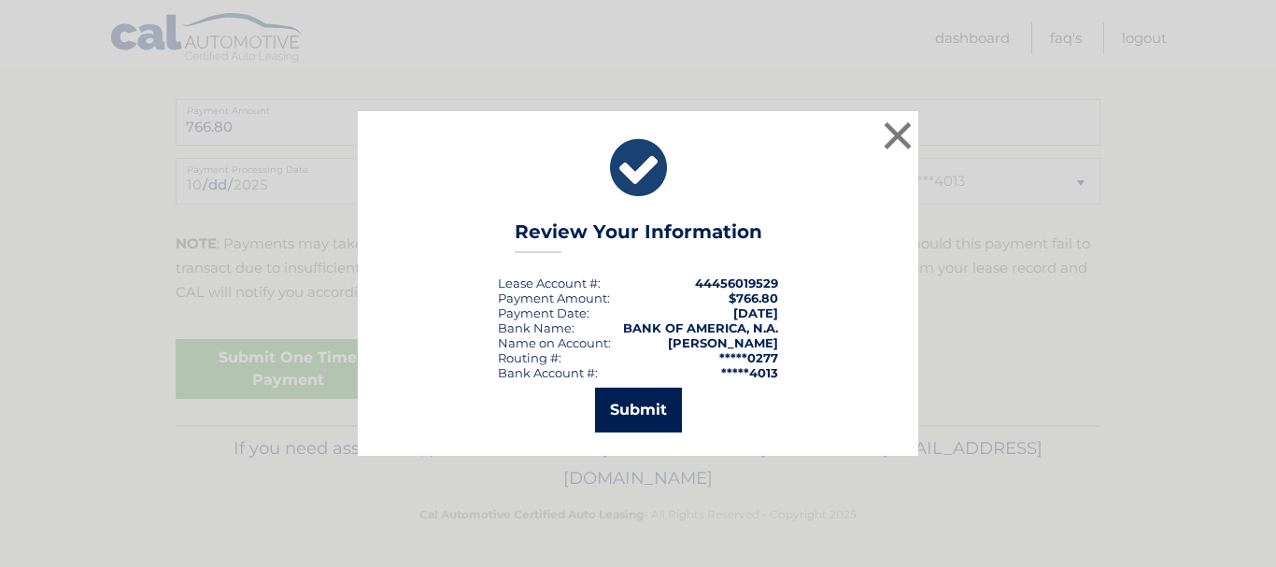
click at [651, 408] on button "Submit" at bounding box center [638, 410] width 87 height 45
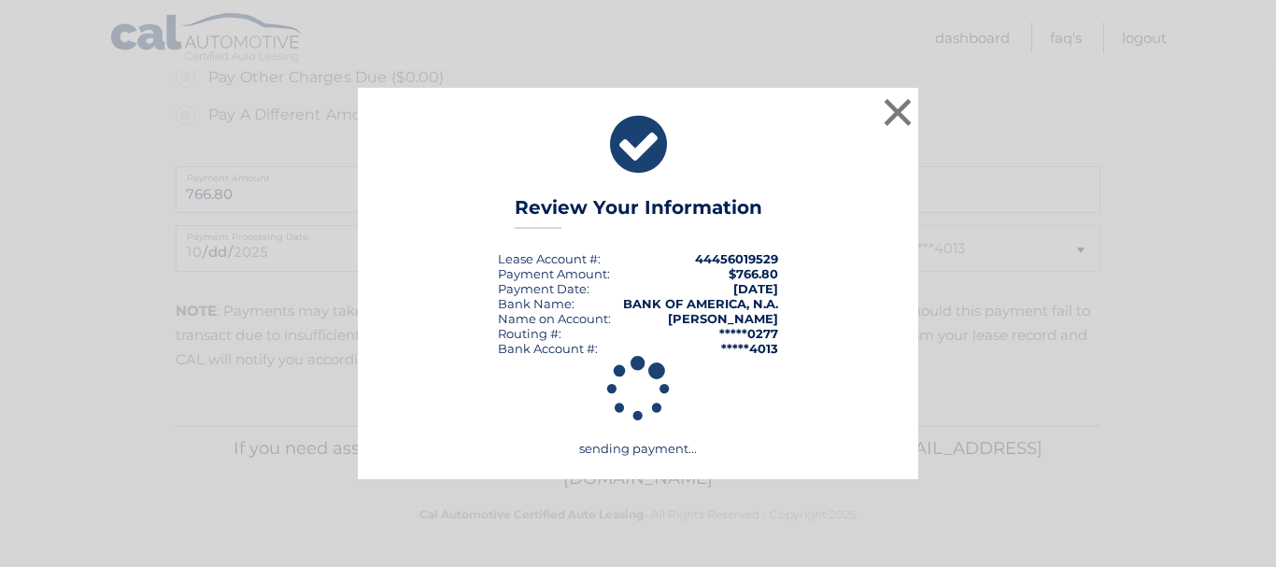
scroll to position [827, 0]
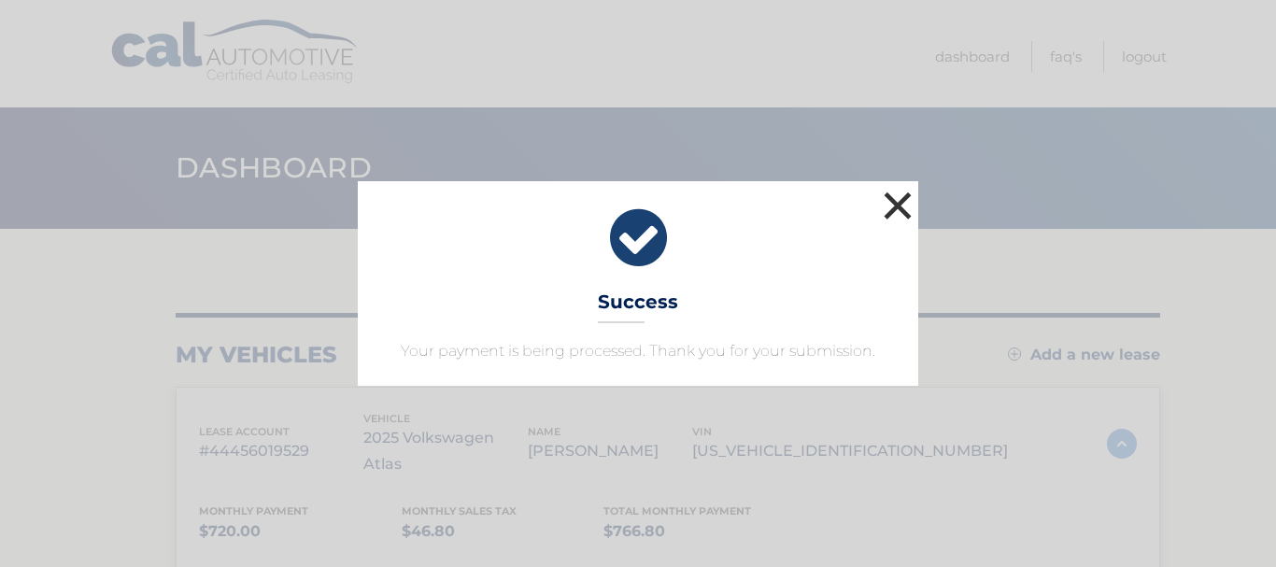
click at [902, 205] on button "×" at bounding box center [897, 205] width 37 height 37
